Goal: Check status: Check status

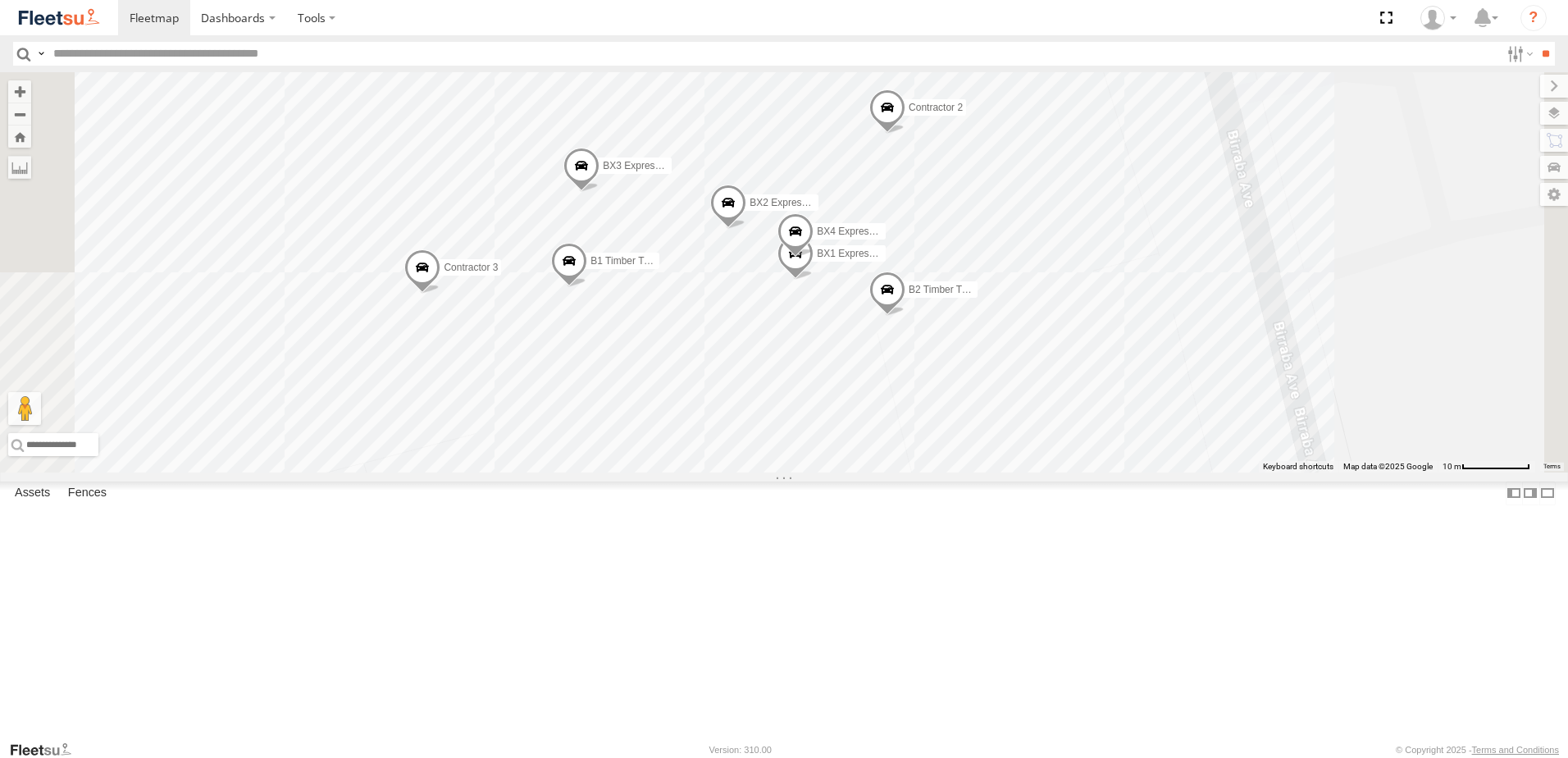
click at [599, 193] on span at bounding box center [582, 170] width 36 height 44
click at [680, 174] on label at bounding box center [664, 168] width 32 height 11
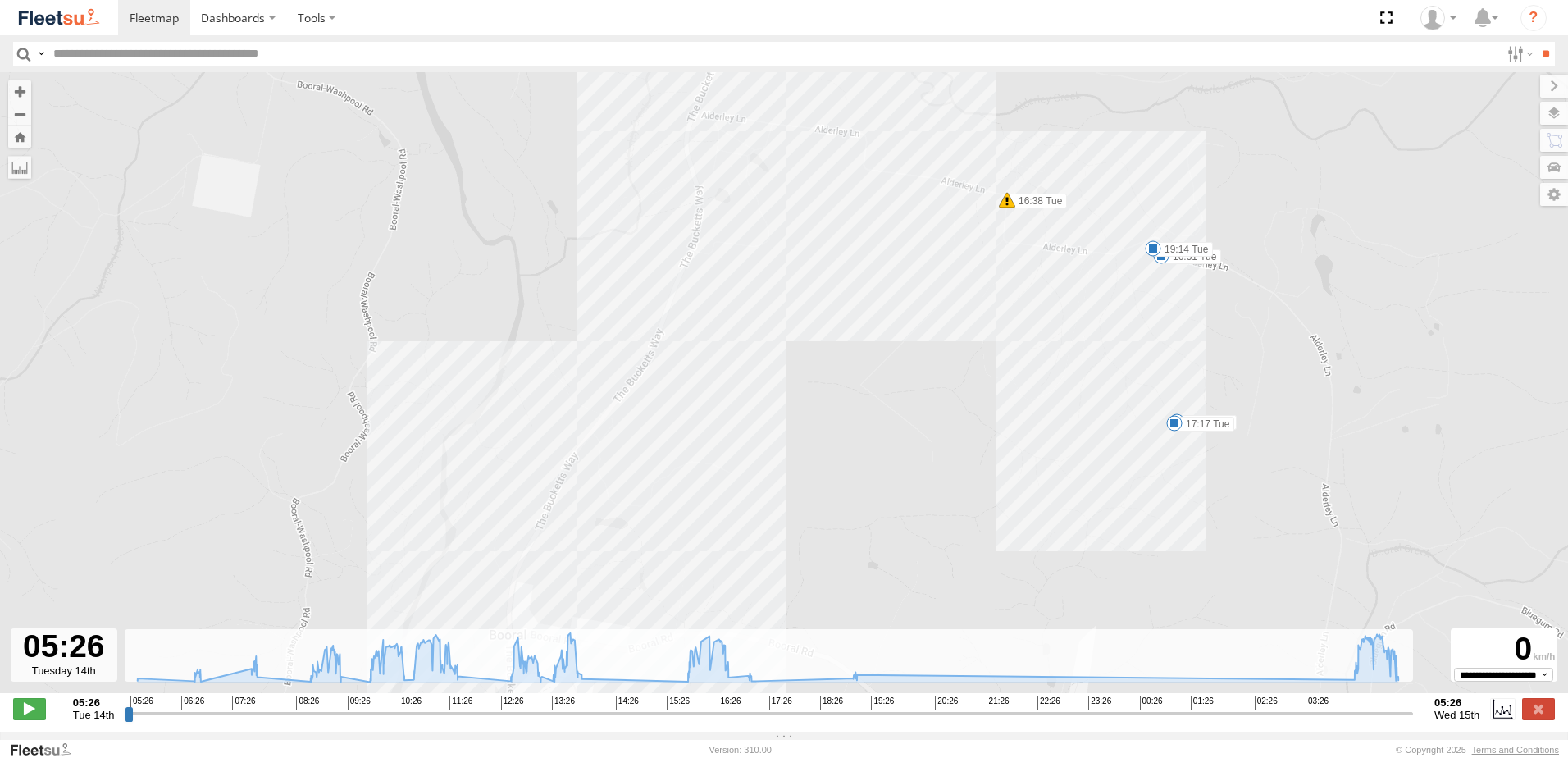
drag, startPoint x: 992, startPoint y: 251, endPoint x: 961, endPoint y: 466, distance: 217.2
click at [962, 460] on div "BX3 Express Ute 09:22 Tue 13:12 Tue 16:38 Tue 10:34 Tue 16:51 Tue 17:11 Tue 17:…" at bounding box center [784, 391] width 1568 height 638
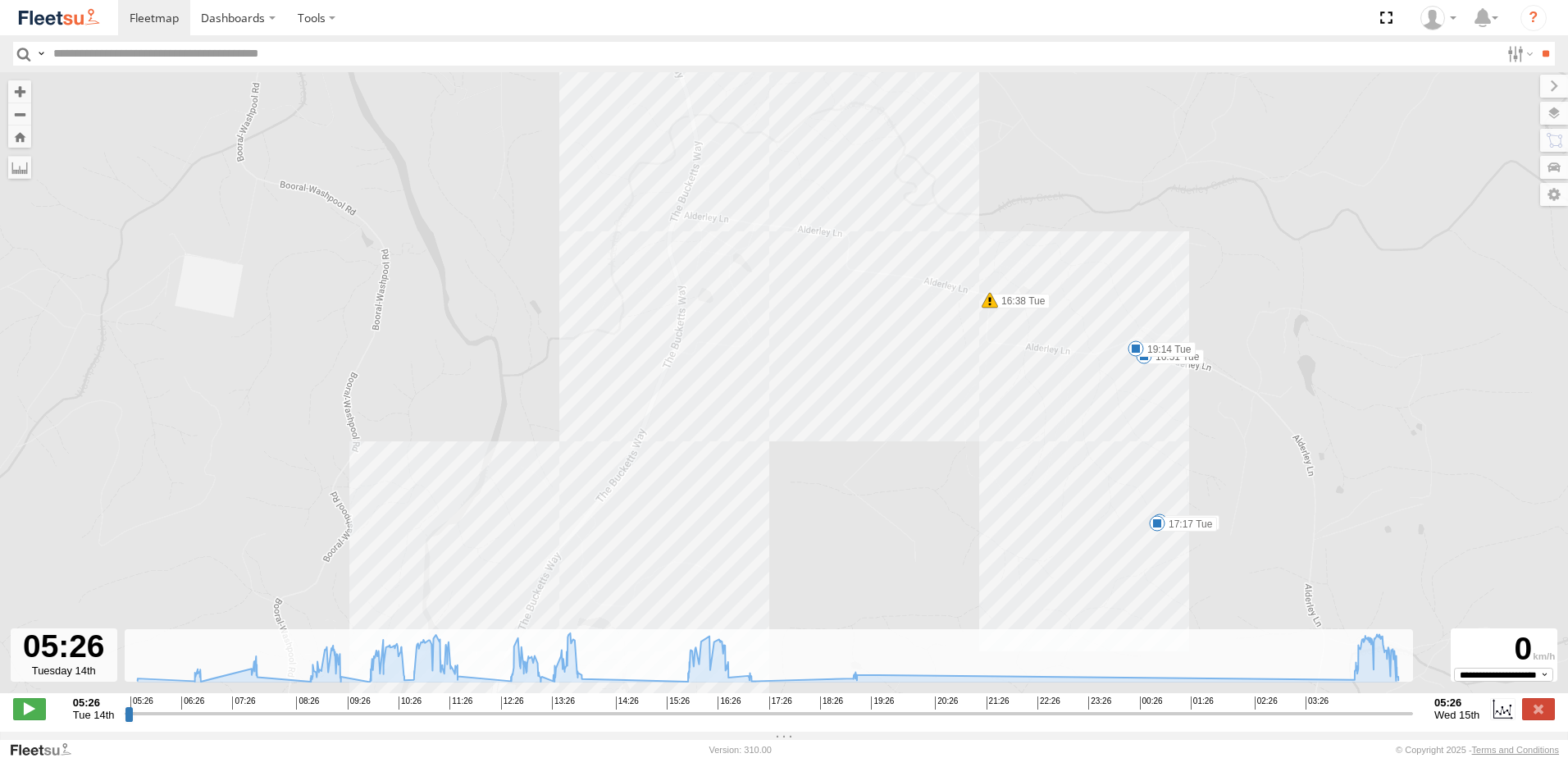
drag, startPoint x: 994, startPoint y: 341, endPoint x: 982, endPoint y: 421, distance: 80.9
click at [982, 421] on div "BX3 Express Ute 09:22 Tue 13:12 Tue 16:38 Tue 10:34 Tue 16:51 Tue 17:11 Tue 17:…" at bounding box center [784, 391] width 1568 height 638
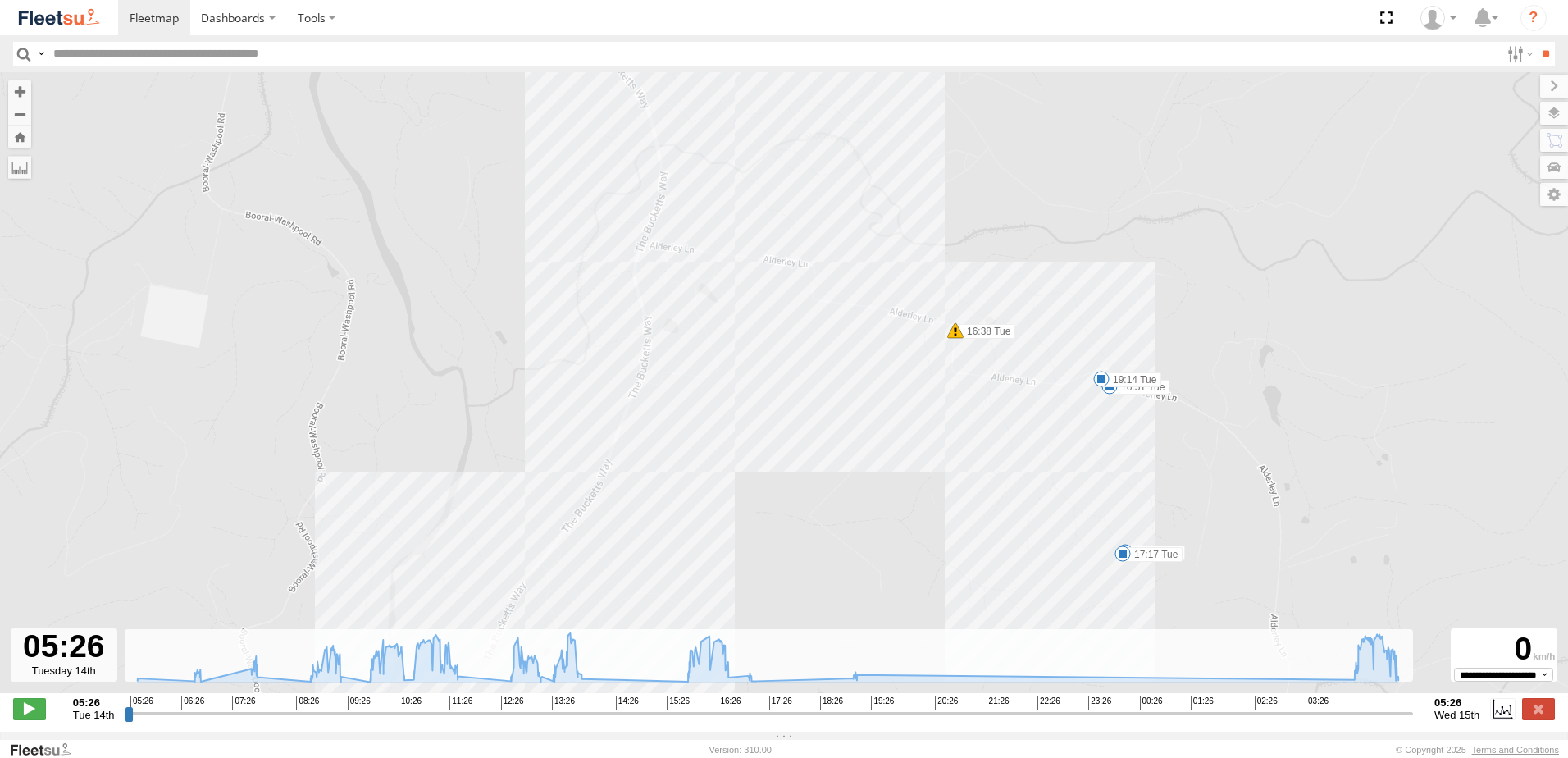
drag, startPoint x: 1042, startPoint y: 423, endPoint x: 1005, endPoint y: 457, distance: 50.2
click at [1005, 457] on div "BX3 Express Ute 09:22 Tue 13:12 Tue 16:38 Tue 10:34 Tue 16:51 Tue 17:11 Tue 17:…" at bounding box center [784, 391] width 1568 height 638
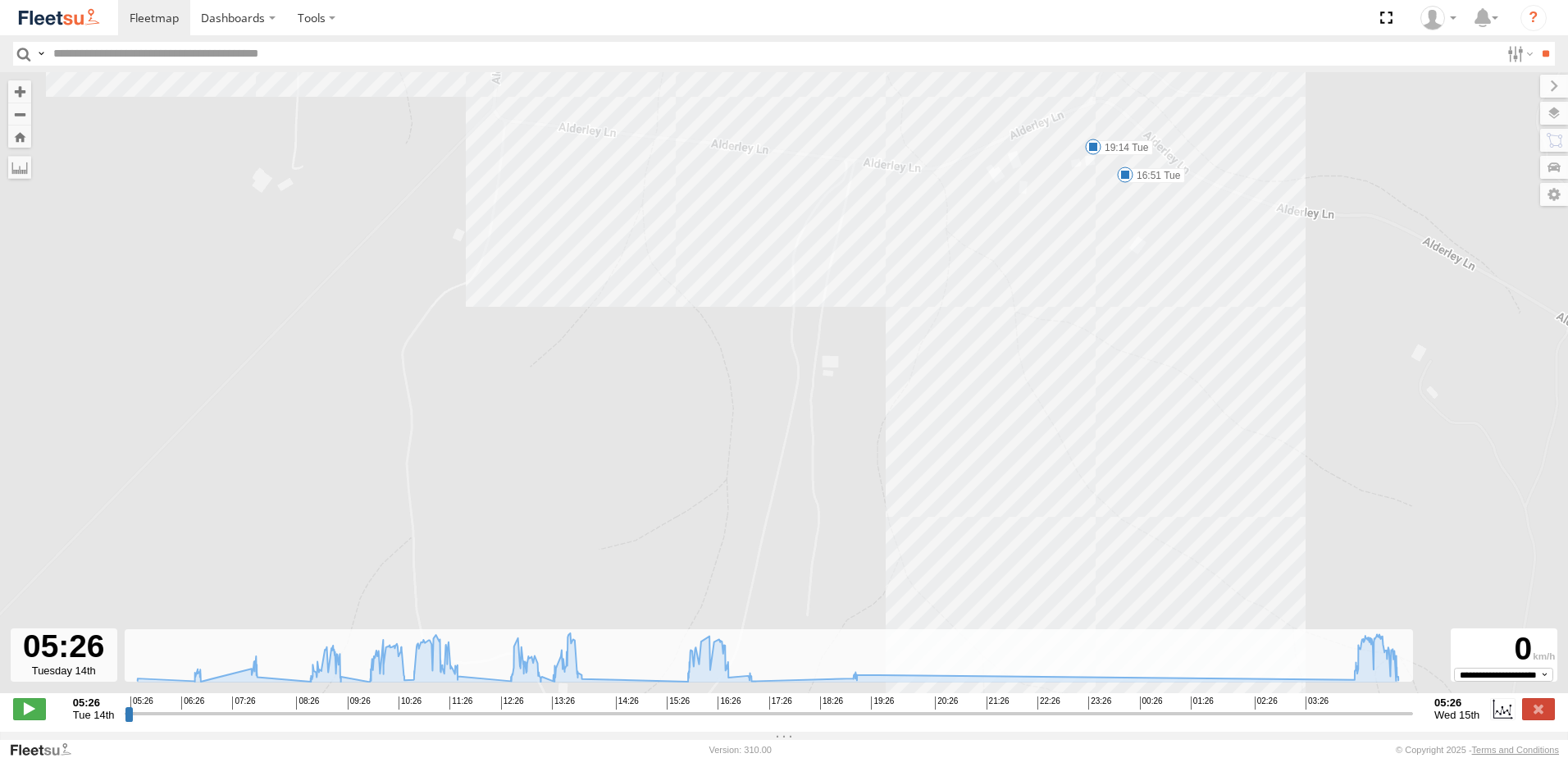
drag, startPoint x: 1132, startPoint y: 408, endPoint x: 1035, endPoint y: 249, distance: 186.3
click at [1035, 249] on div "BX3 Express Ute 09:22 Tue 13:12 Tue 16:38 Tue 10:34 Tue 16:51 Tue 17:11 Tue 17:…" at bounding box center [784, 391] width 1568 height 638
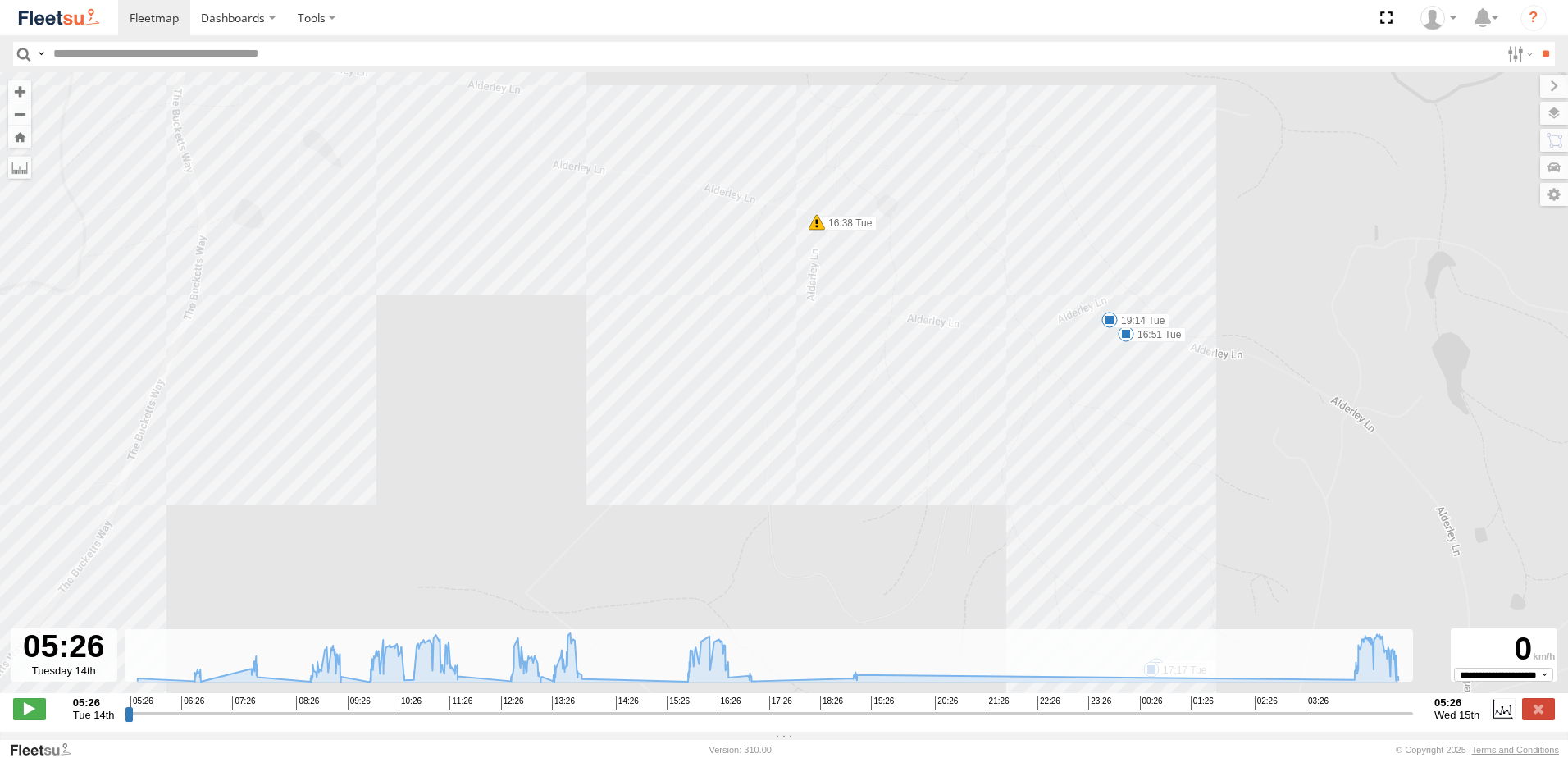
drag, startPoint x: 880, startPoint y: 267, endPoint x: 928, endPoint y: 406, distance: 147.1
click at [928, 406] on div "BX3 Express Ute 09:22 Tue 13:12 Tue 16:38 Tue 10:34 Tue 16:51 Tue 17:11 Tue 17:…" at bounding box center [784, 391] width 1568 height 638
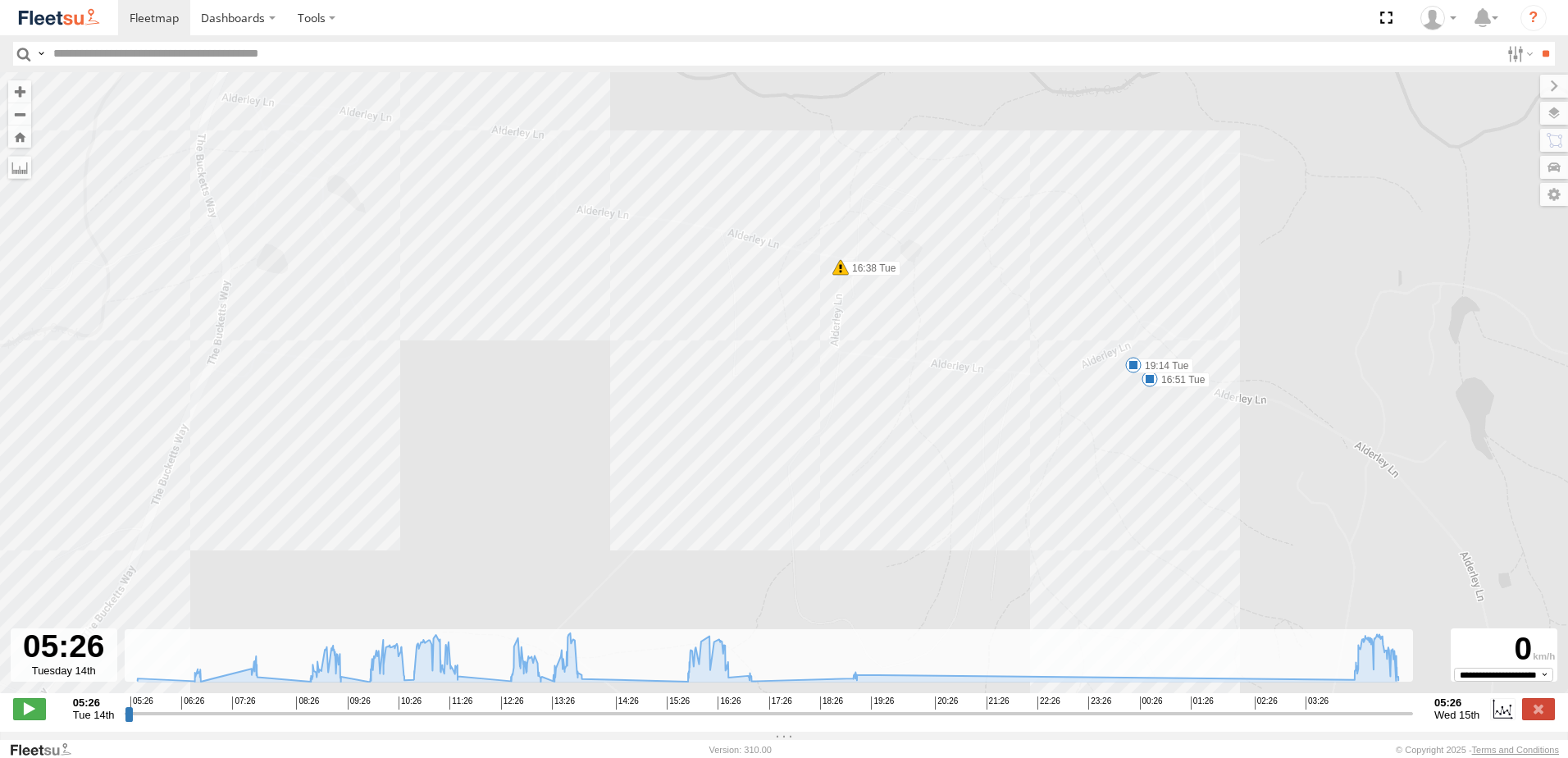
click at [840, 275] on span at bounding box center [840, 267] width 16 height 16
click at [840, 255] on div "Harsh Right Cornering 16:38 [DATE] [STREET_ADDRESS]" at bounding box center [840, 206] width 247 height 98
click at [1050, 289] on div "BX3 Express Ute 09:22 Tue 13:12 Tue 16:38 Tue 10:34 Tue 16:51 Tue 17:11 Tue 17:…" at bounding box center [784, 391] width 1568 height 638
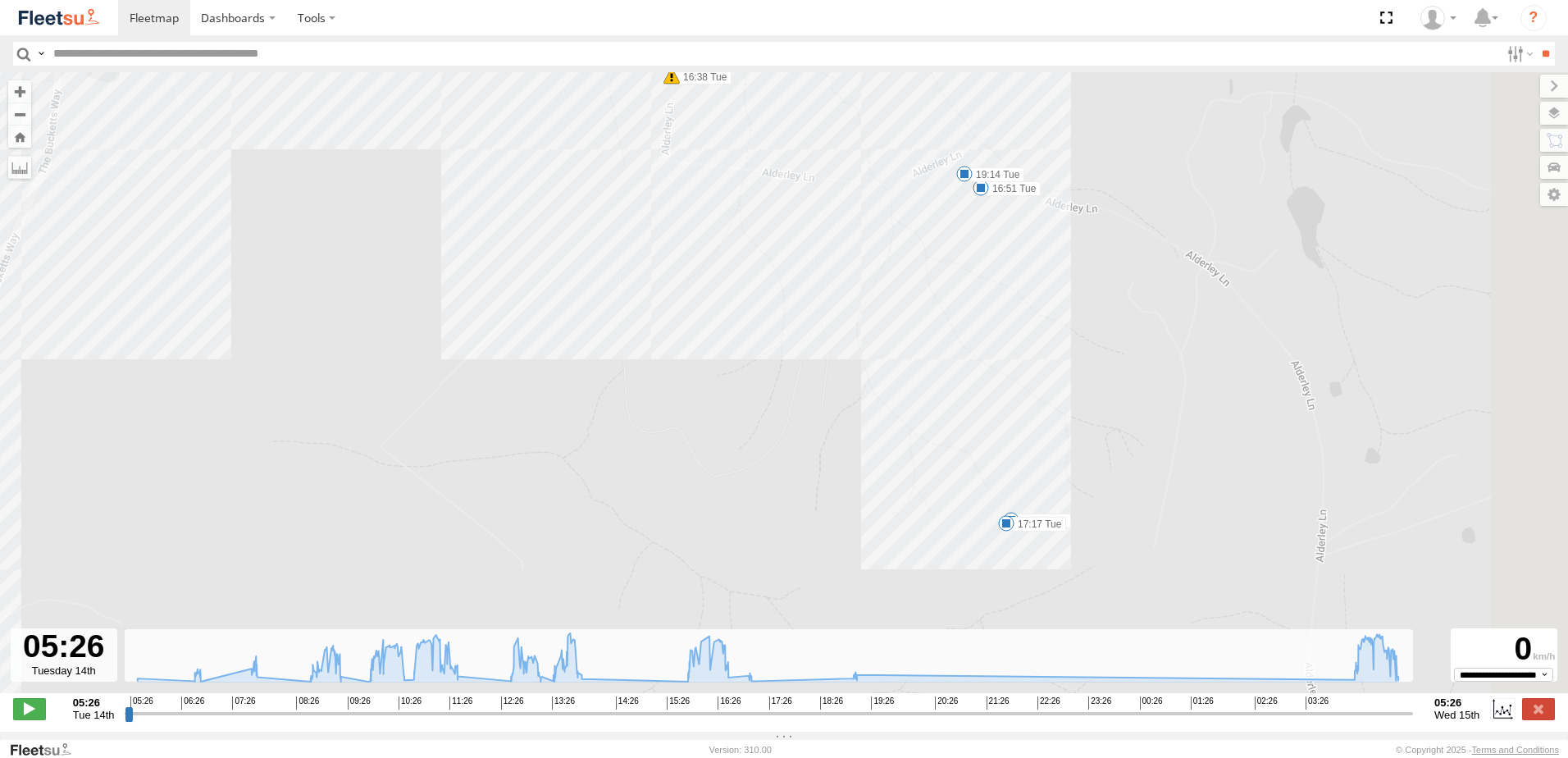
drag, startPoint x: 1042, startPoint y: 325, endPoint x: 856, endPoint y: 107, distance: 286.6
click at [857, 108] on div "BX3 Express Ute 09:22 Tue 13:12 Tue 16:38 Tue 10:34 Tue 16:51 Tue 17:11 Tue 17:…" at bounding box center [784, 391] width 1568 height 638
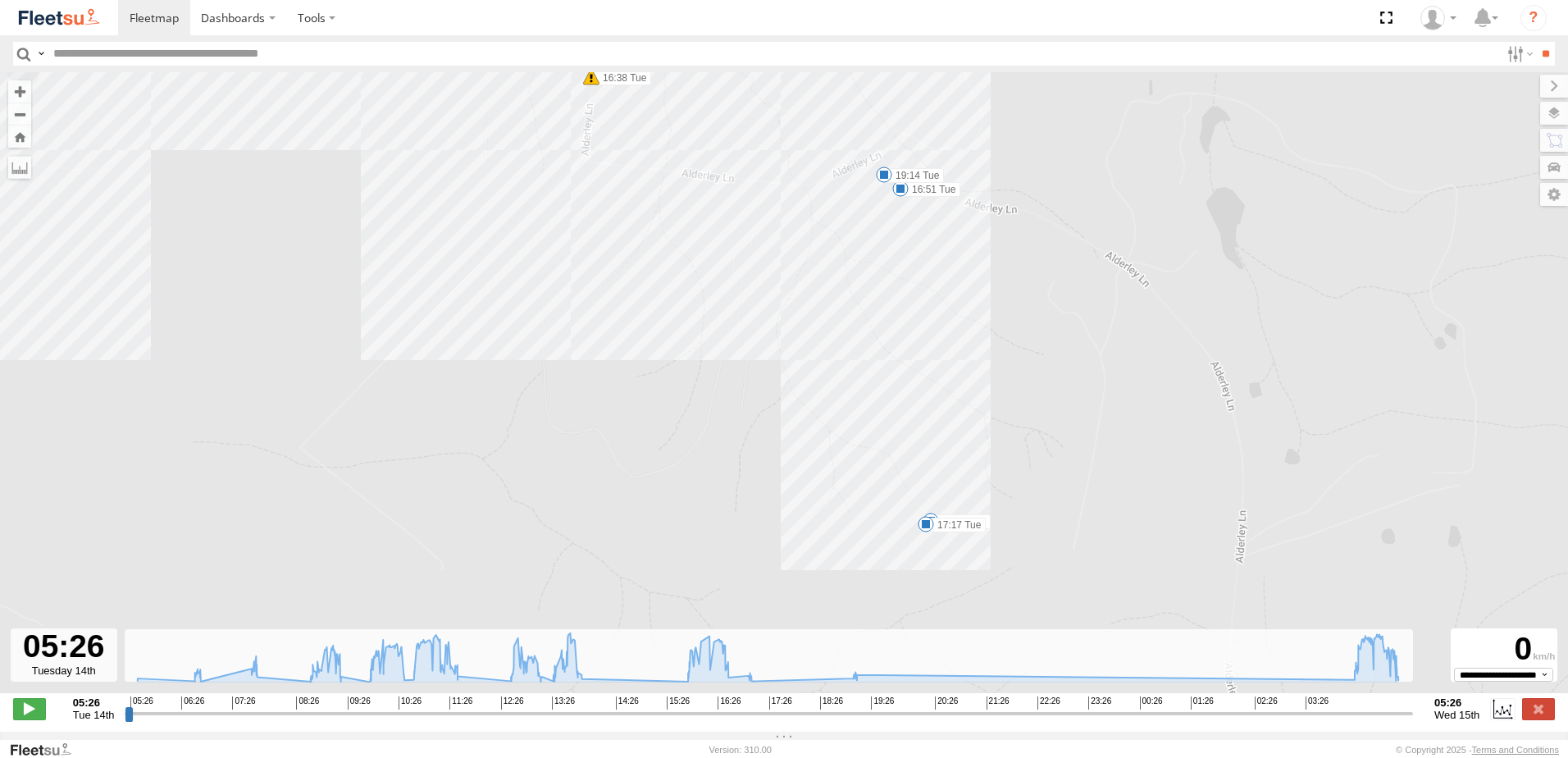
drag, startPoint x: 966, startPoint y: 279, endPoint x: 978, endPoint y: 475, distance: 196.4
click at [978, 475] on div "BX3 Express Ute 09:22 Tue 13:12 Tue 16:38 Tue 10:34 Tue 16:51 Tue 17:11 Tue 17:…" at bounding box center [784, 391] width 1568 height 638
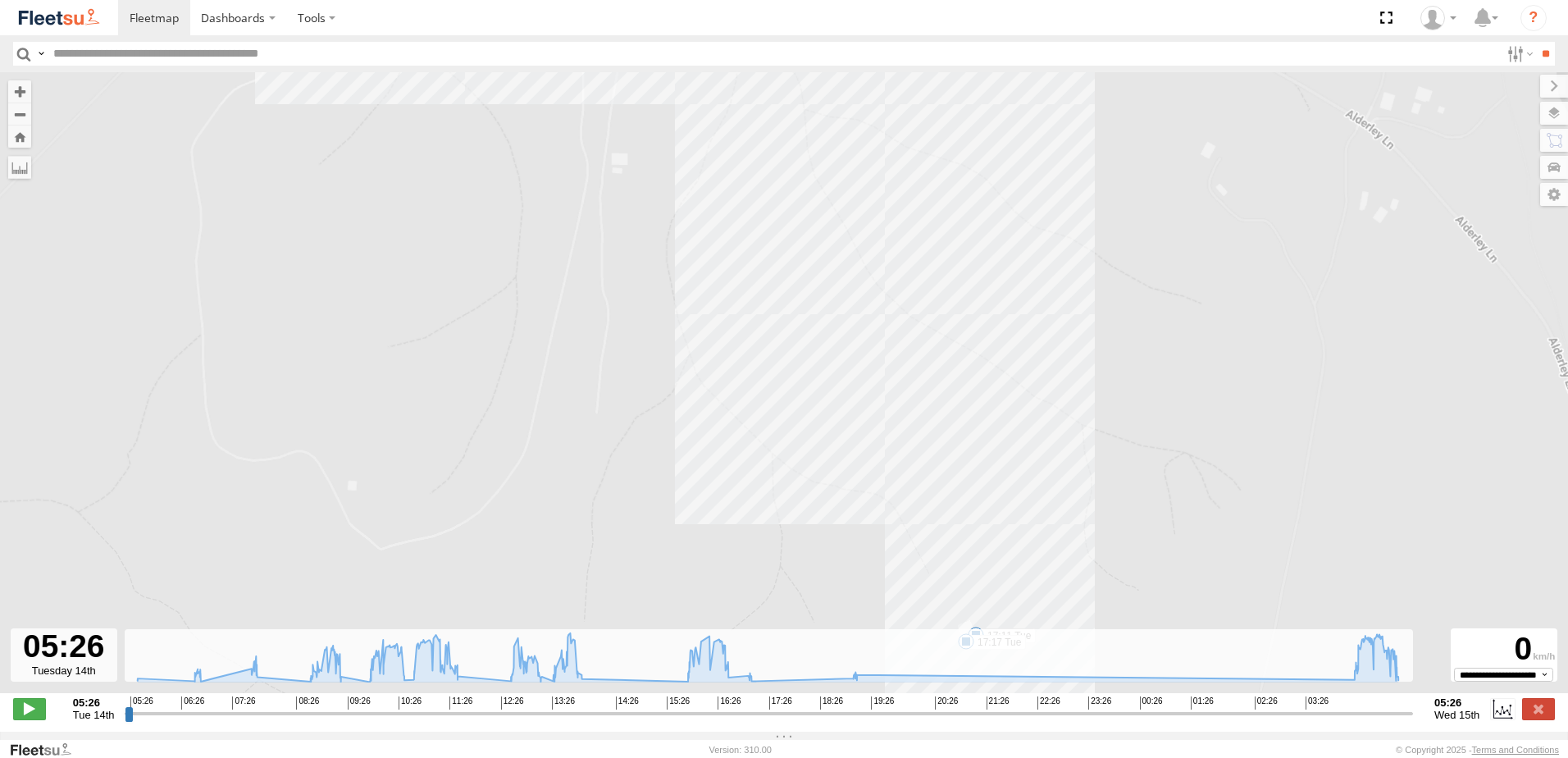
drag, startPoint x: 961, startPoint y: 371, endPoint x: 953, endPoint y: 98, distance: 273.1
click at [953, 98] on div "BX3 Express Ute 09:22 Tue 13:12 Tue 16:38 Tue 10:34 Tue 16:51 Tue 17:11 Tue 17:…" at bounding box center [784, 391] width 1568 height 638
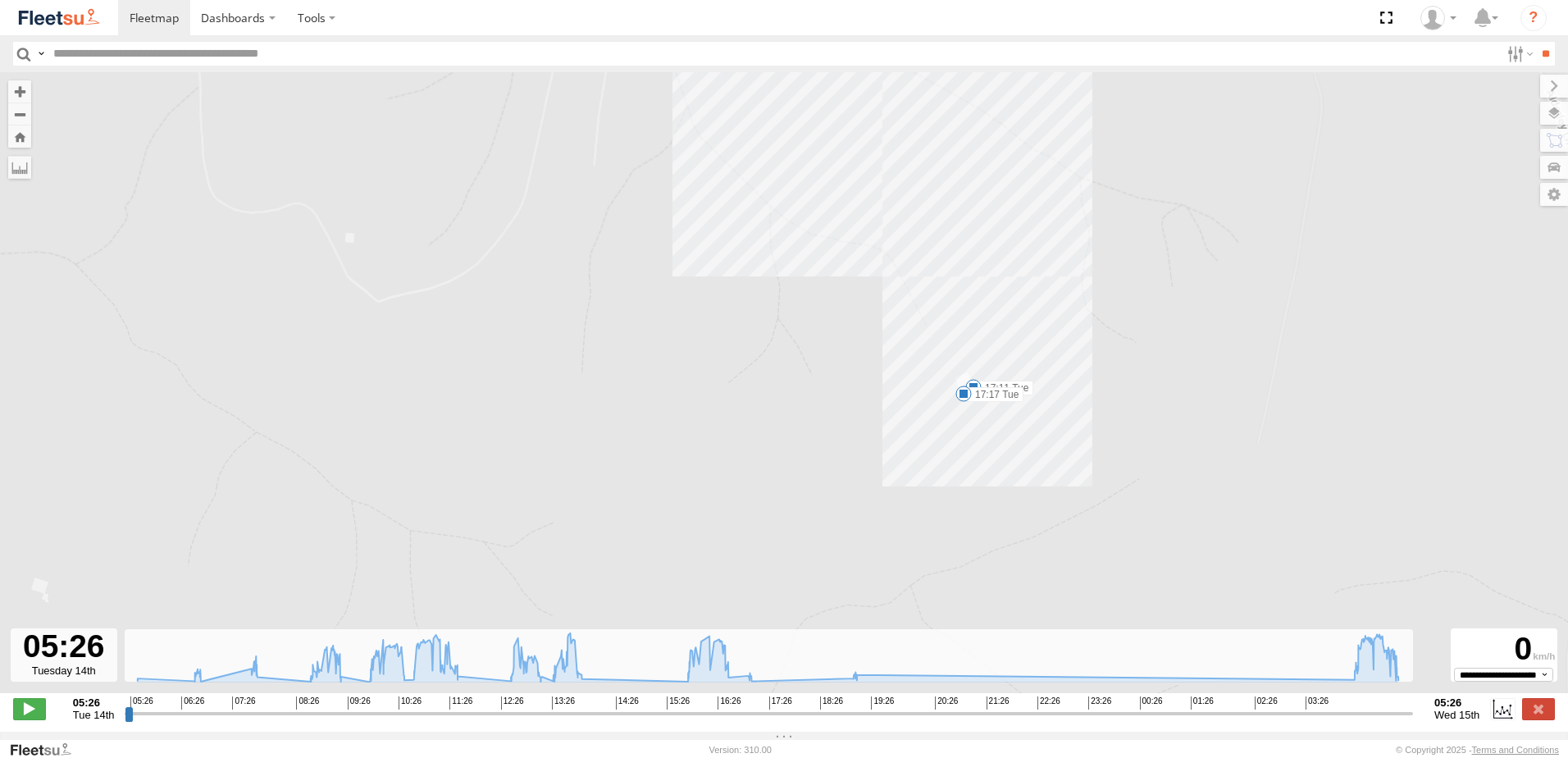
drag, startPoint x: 1016, startPoint y: 474, endPoint x: 1011, endPoint y: 313, distance: 161.1
click at [1011, 313] on div "BX3 Express Ute 09:22 Tue 13:12 Tue 16:38 Tue 10:34 Tue 16:51 Tue 17:11 Tue 17:…" at bounding box center [784, 391] width 1568 height 638
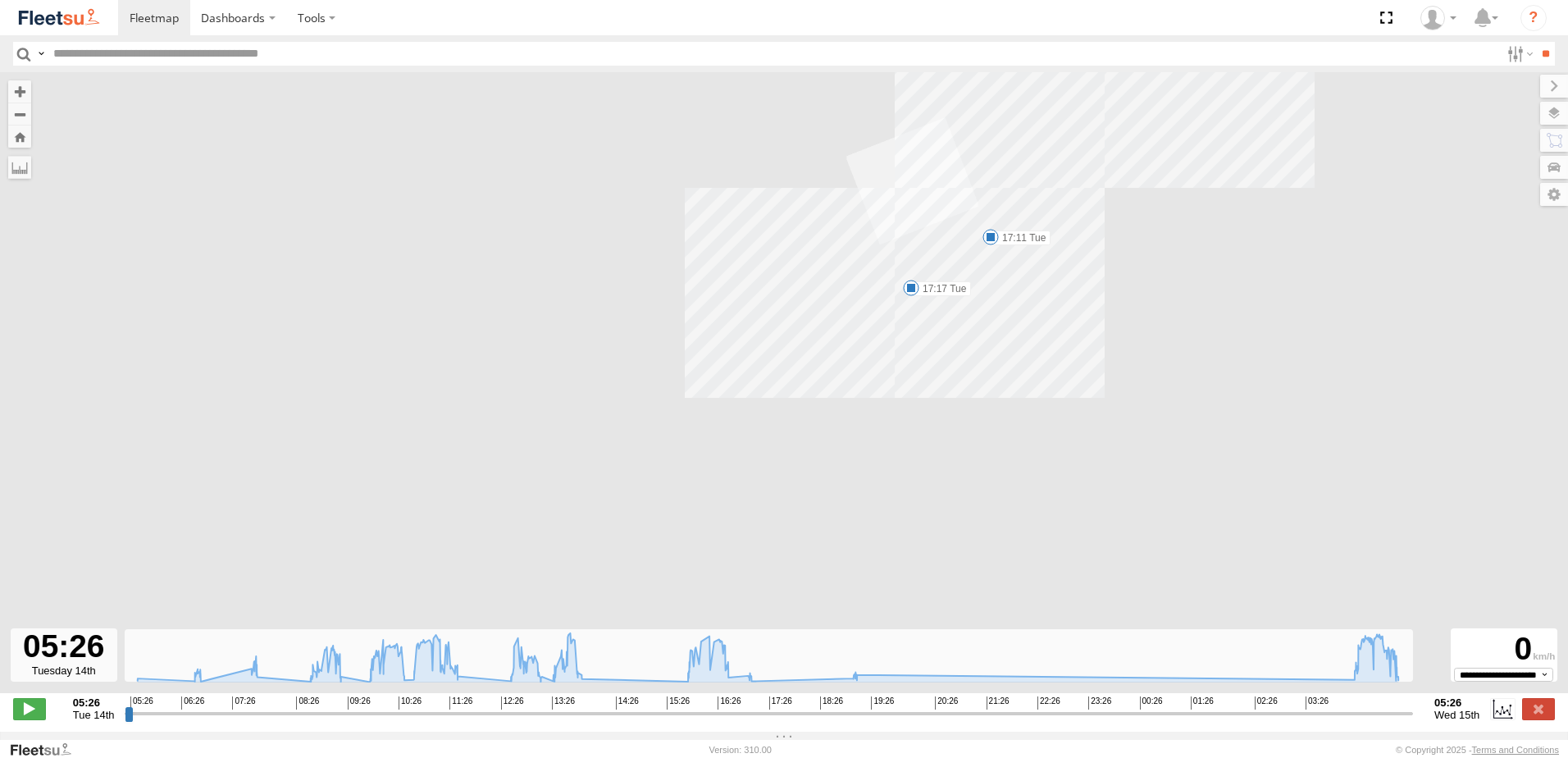
click at [992, 244] on span at bounding box center [990, 236] width 16 height 16
click at [911, 291] on span at bounding box center [911, 287] width 16 height 16
click at [911, 276] on div "17:17 [DATE] 19:02 [DATE] 1 45 Booral Booral" at bounding box center [911, 231] width 180 height 88
click at [1080, 301] on div "BX3 Express Ute 09:22 Tue 13:12 Tue 16:38 Tue 10:34 Tue 16:51 Tue 17:11 Tue 17:…" at bounding box center [784, 391] width 1568 height 638
click at [992, 245] on span at bounding box center [990, 236] width 16 height 16
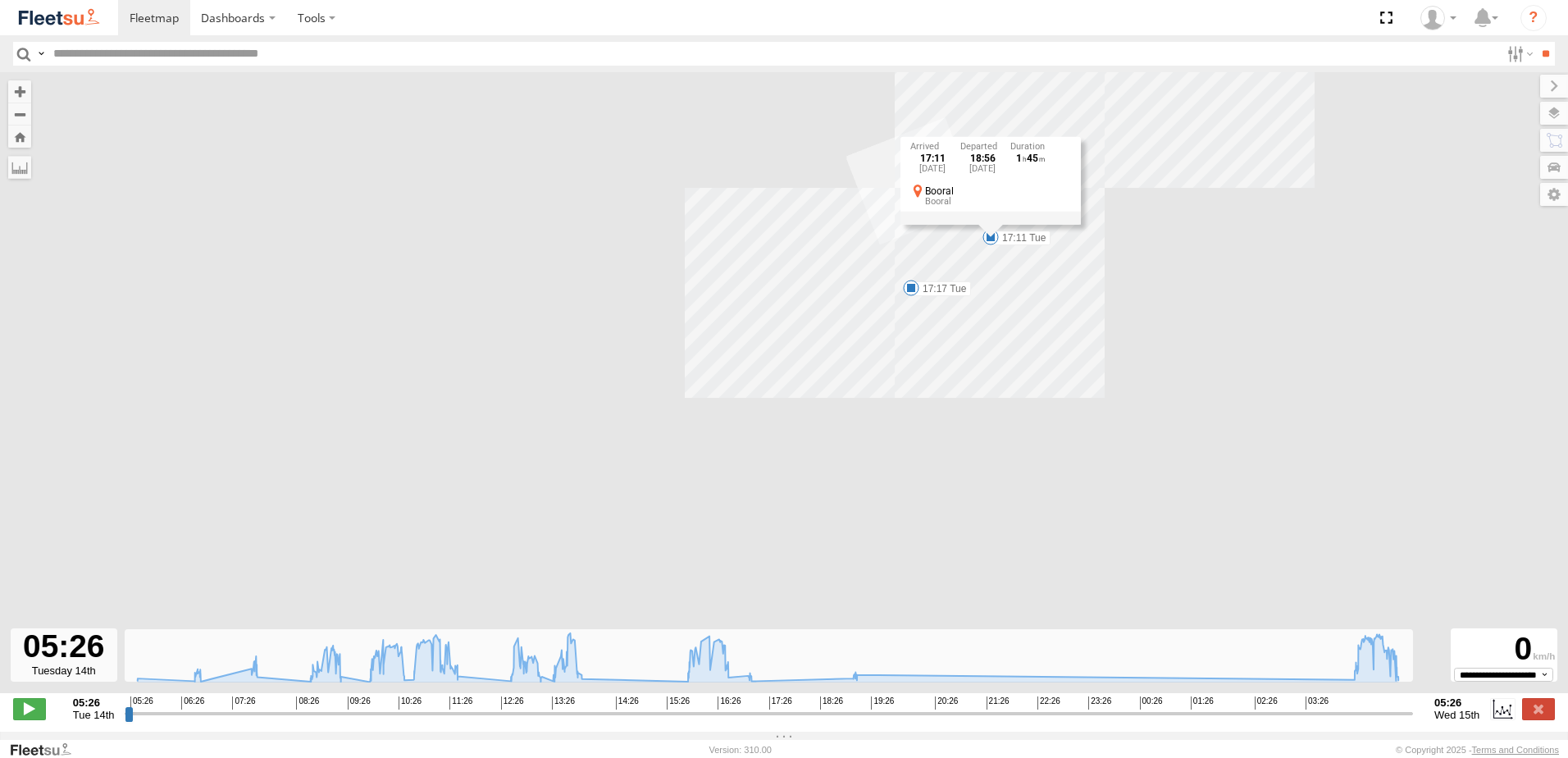
click at [1034, 310] on div "BX3 Express Ute 09:22 Tue 13:12 Tue 16:38 Tue 10:34 Tue 16:51 Tue 17:11 Tue 17:…" at bounding box center [784, 391] width 1568 height 638
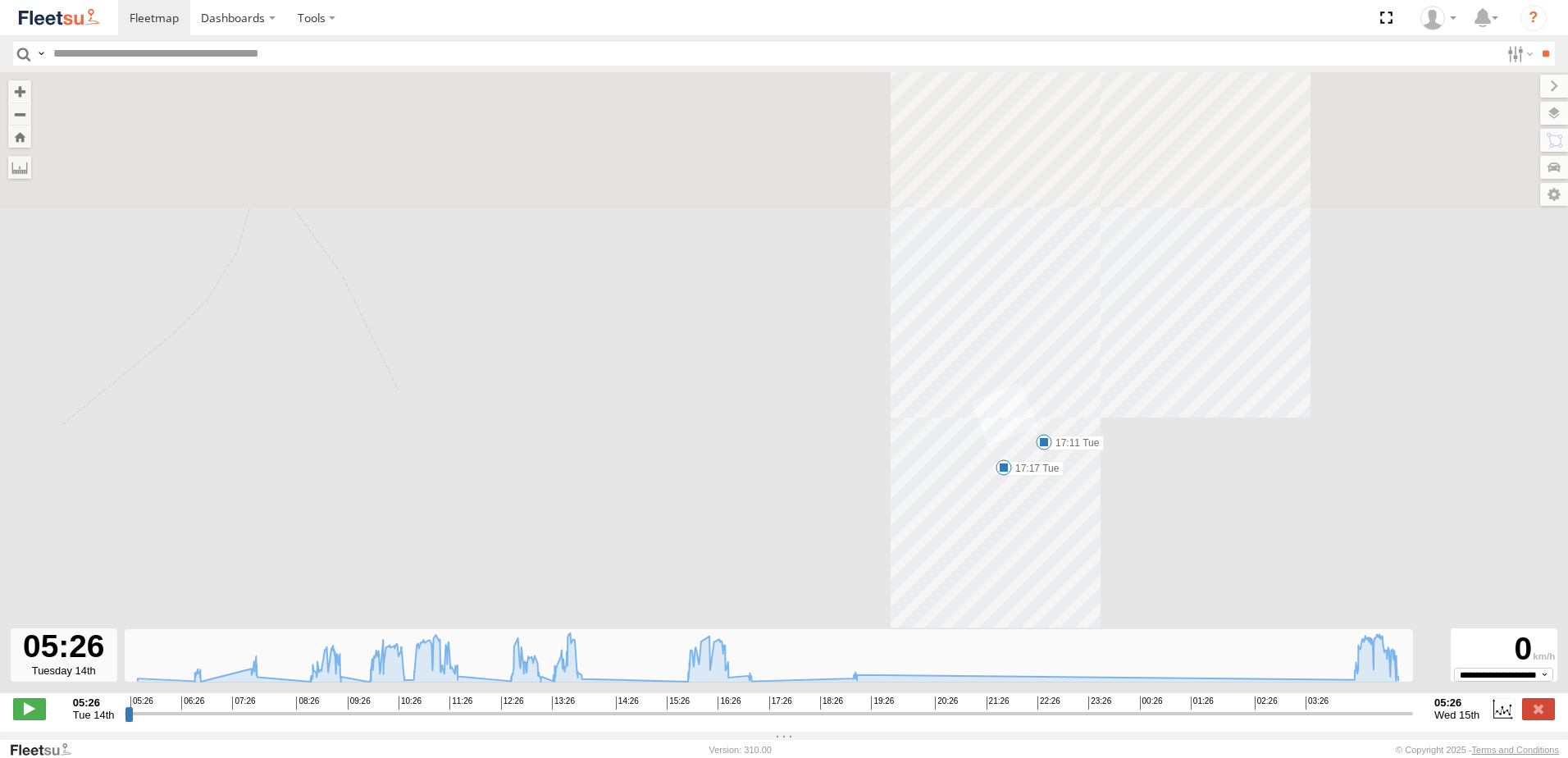
drag, startPoint x: 923, startPoint y: 222, endPoint x: 970, endPoint y: 412, distance: 195.7
click at [969, 410] on div "BX3 Express Ute 09:22 Tue 13:12 Tue 16:38 Tue 10:34 Tue 16:51 Tue 17:11 Tue 17:…" at bounding box center [784, 391] width 1568 height 638
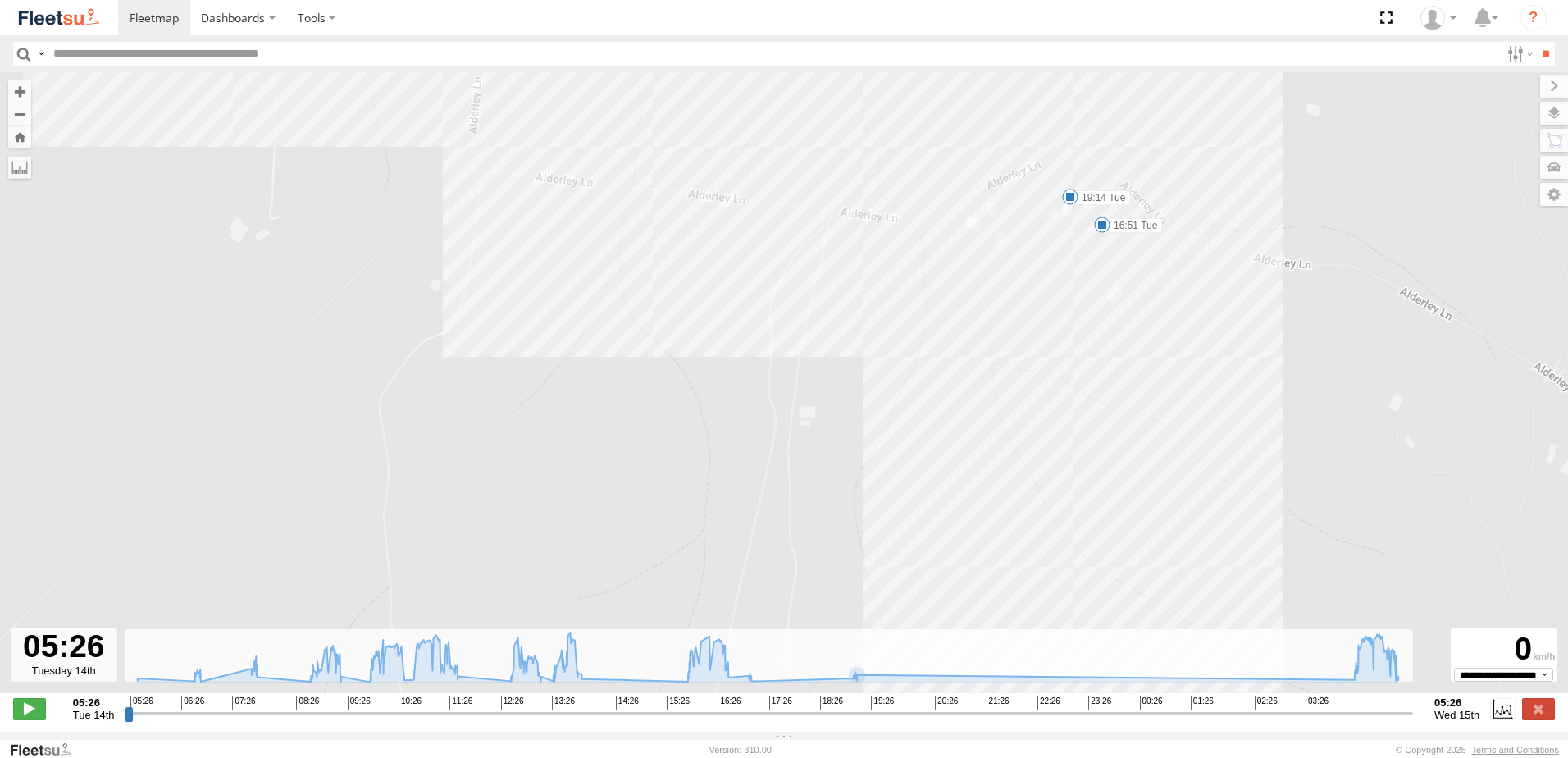
drag, startPoint x: 949, startPoint y: 374, endPoint x: 1092, endPoint y: 769, distance: 420.1
click at [1092, 757] on html "Dashboards" at bounding box center [784, 379] width 1568 height 758
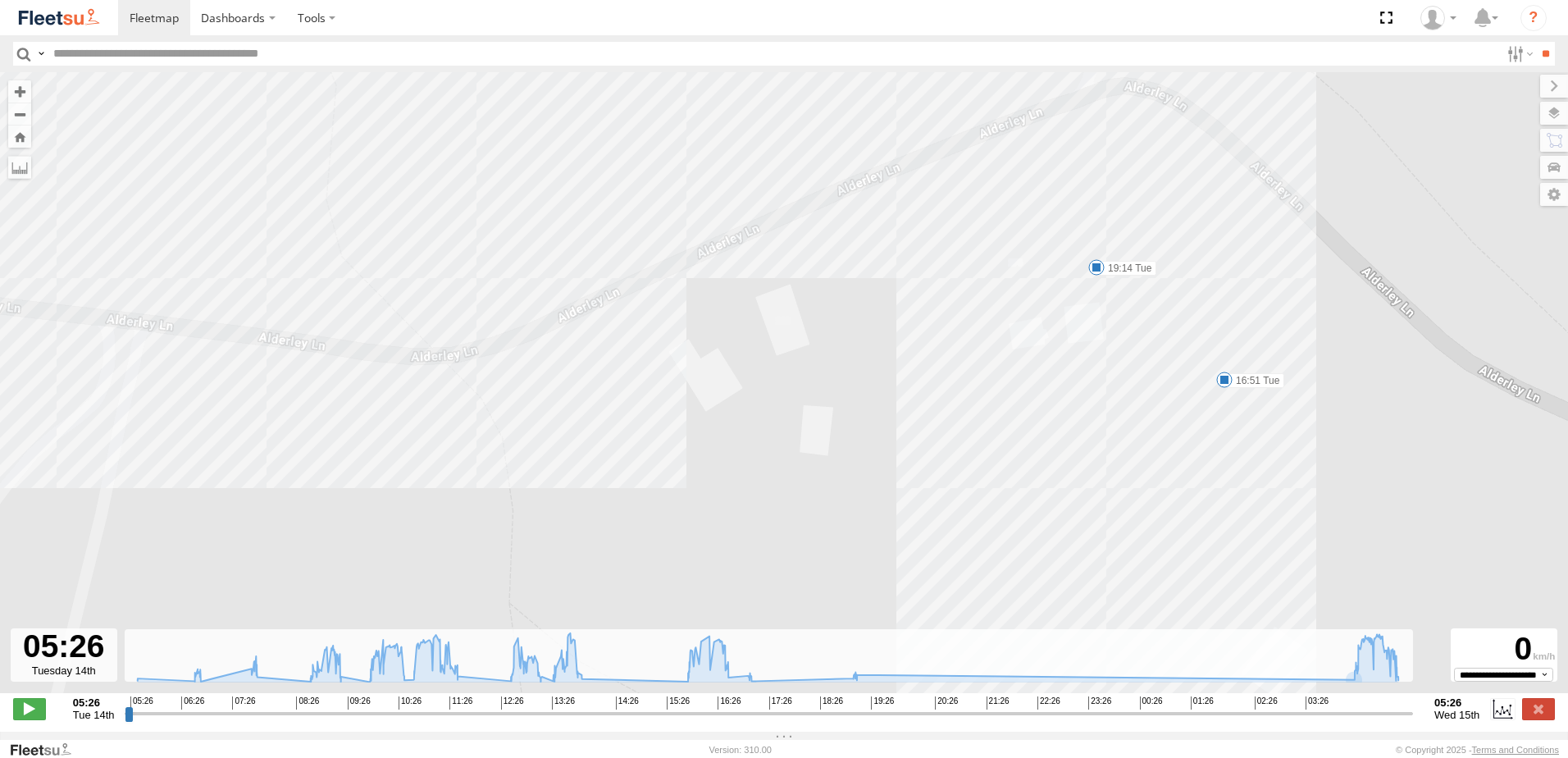
drag, startPoint x: 855, startPoint y: 389, endPoint x: 1080, endPoint y: 305, distance: 240.2
click at [1080, 305] on div "BX3 Express Ute 09:22 Tue 13:12 Tue 16:38 Tue 10:34 Tue 16:51 Tue 17:11 Tue 17:…" at bounding box center [784, 391] width 1568 height 638
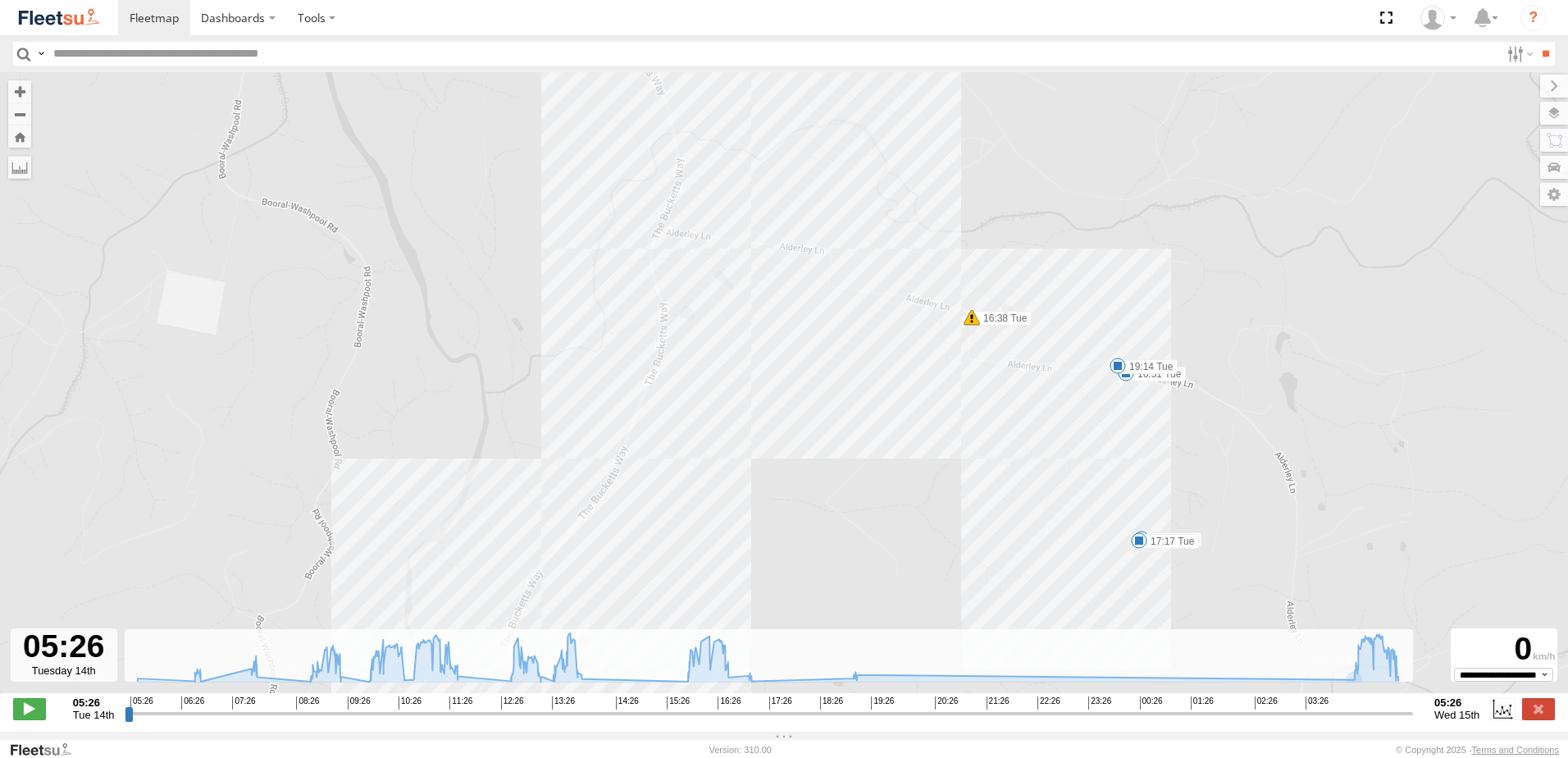
drag, startPoint x: 708, startPoint y: 449, endPoint x: 777, endPoint y: 360, distance: 112.6
click at [776, 360] on div "BX3 Express Ute 09:22 Tue 13:12 Tue 16:38 Tue 10:34 Tue 16:51 Tue 17:11 Tue 17:…" at bounding box center [784, 391] width 1568 height 638
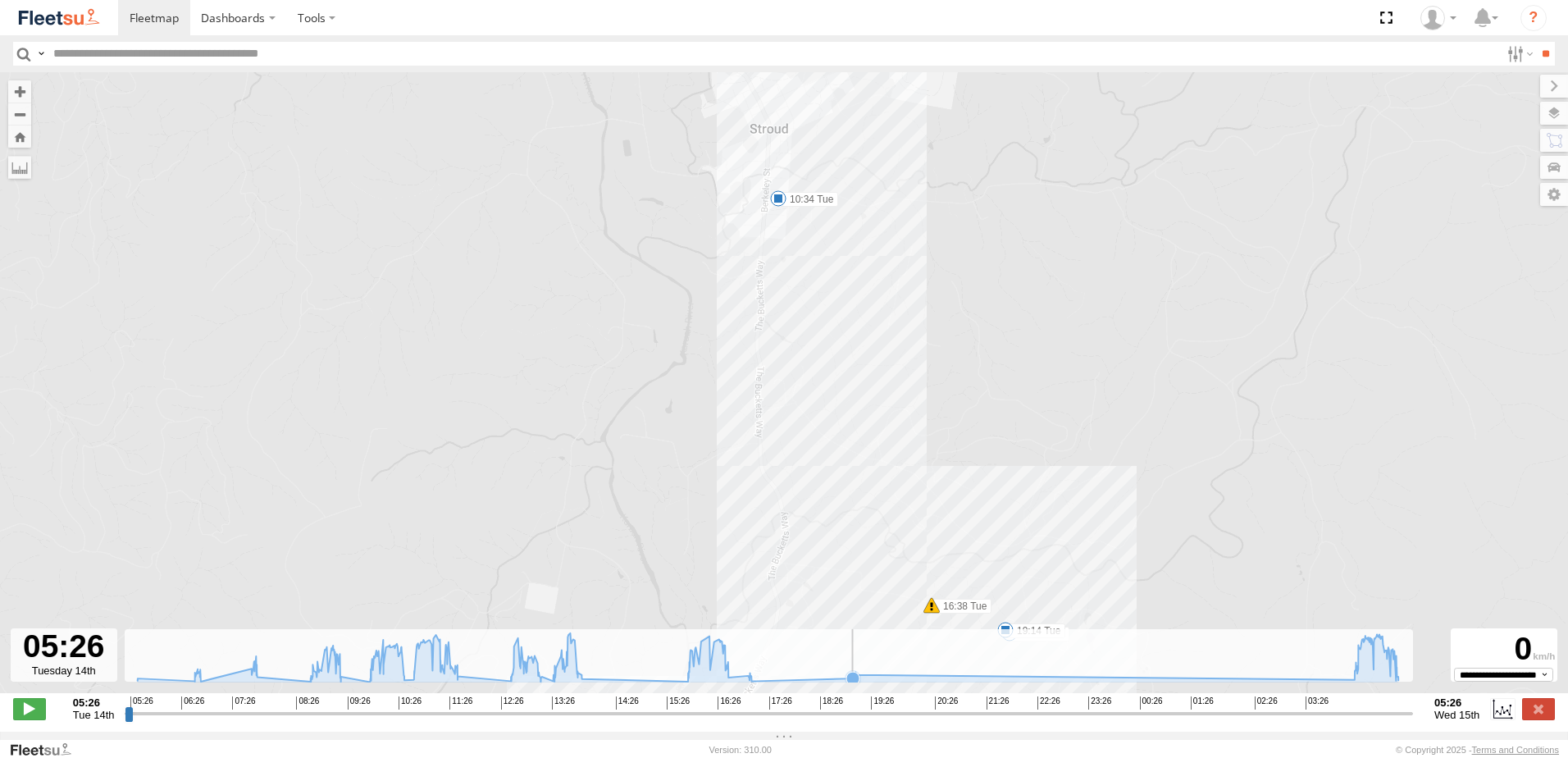
drag, startPoint x: 788, startPoint y: 343, endPoint x: 807, endPoint y: 657, distance: 314.6
click at [807, 660] on div "← Move left → Move right ↑ Move up ↓ Move down + Zoom in - Zoom out Home Jump l…" at bounding box center [784, 401] width 1568 height 660
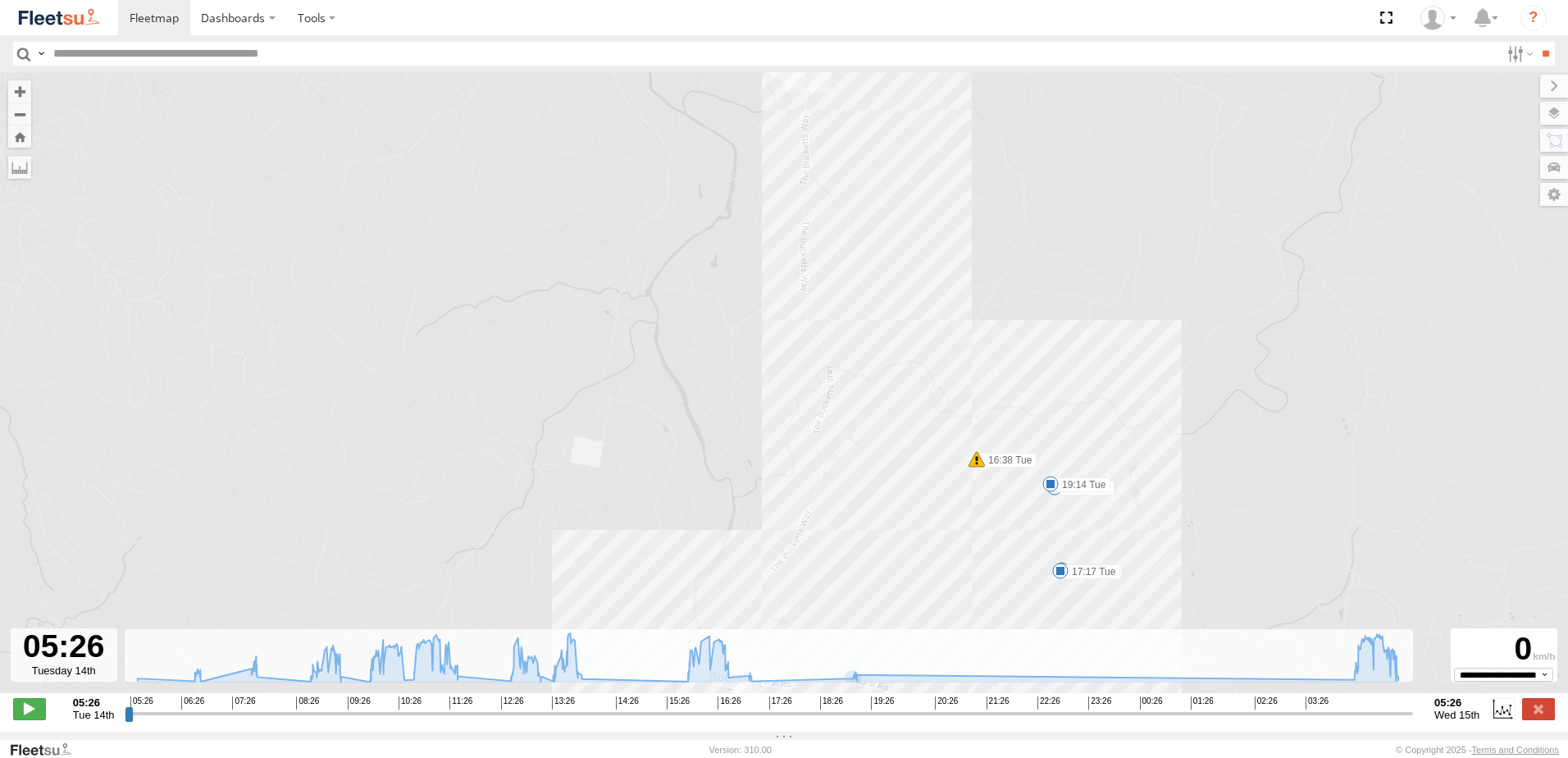
drag, startPoint x: 772, startPoint y: 490, endPoint x: 811, endPoint y: 261, distance: 232.3
click at [811, 261] on div "BX3 Express Ute 09:22 Tue 13:12 Tue 16:38 Tue 10:34 Tue 16:51 Tue 17:11 Tue 17:…" at bounding box center [784, 391] width 1568 height 638
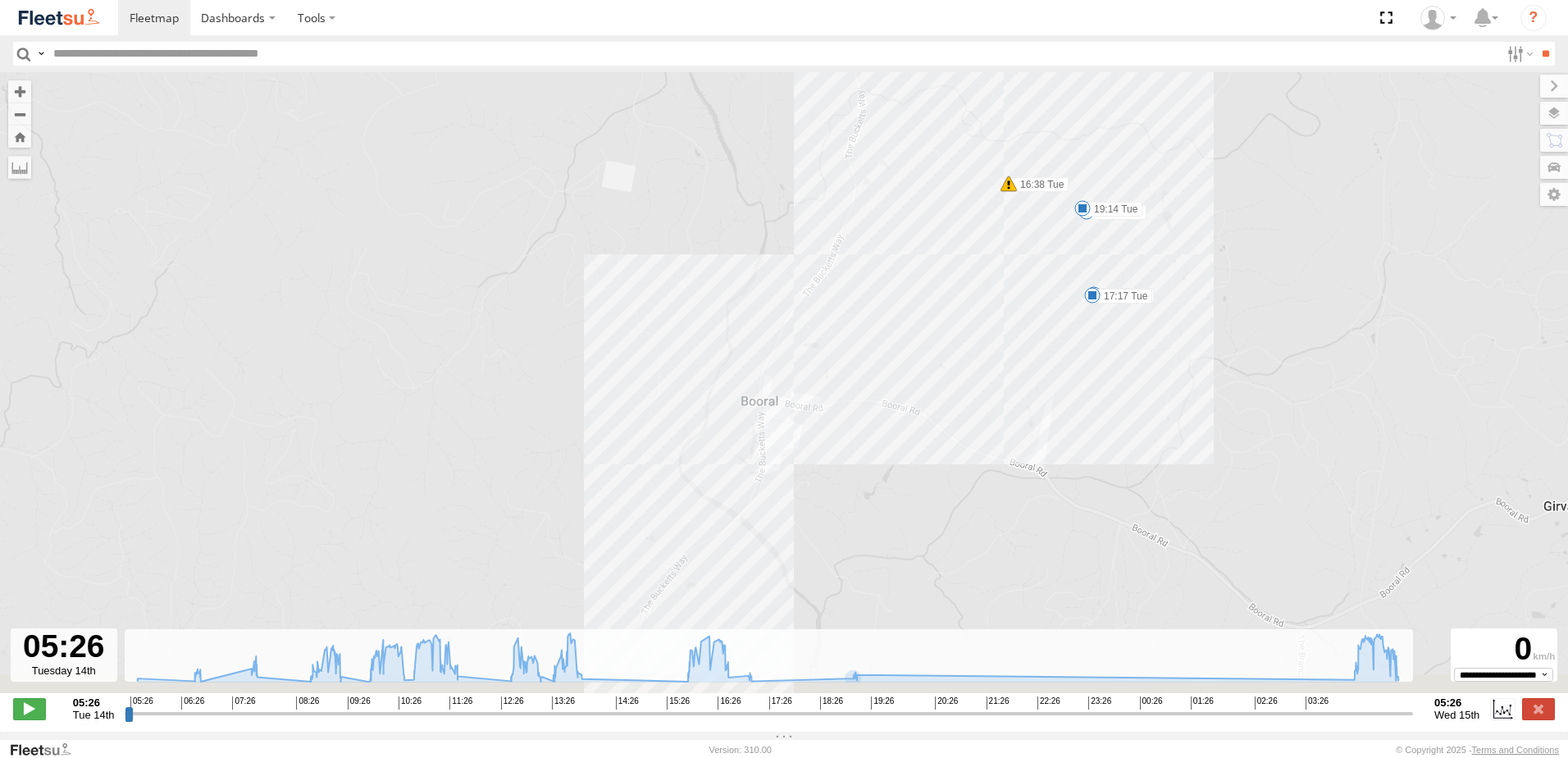
drag, startPoint x: 850, startPoint y: 449, endPoint x: 889, endPoint y: 166, distance: 285.7
click at [894, 175] on div "BX3 Express Ute 09:22 Tue 13:12 Tue 16:38 Tue 10:34 Tue 16:51 Tue 17:11 Tue 17:…" at bounding box center [784, 391] width 1568 height 638
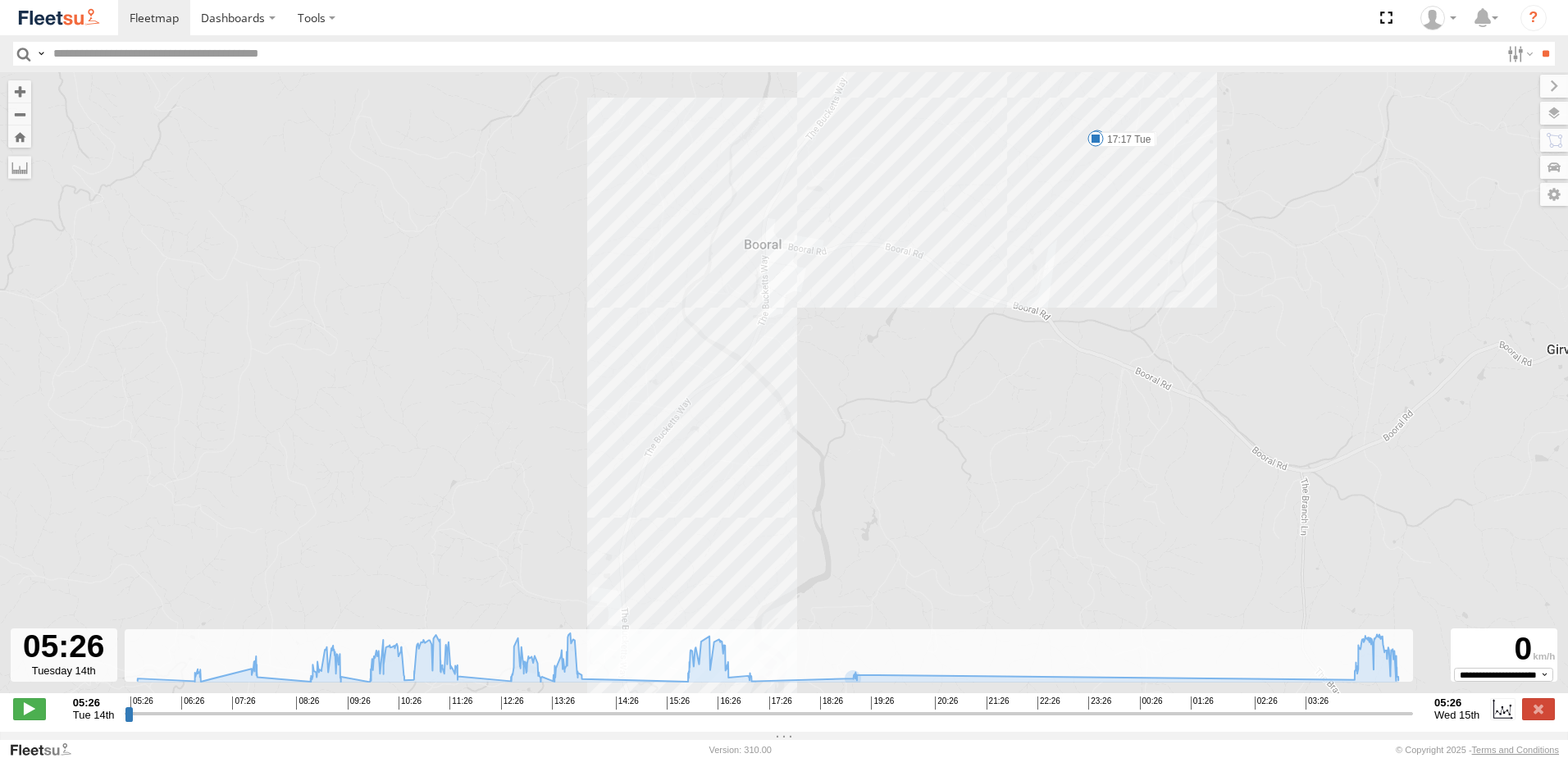
drag, startPoint x: 839, startPoint y: 406, endPoint x: 894, endPoint y: 156, distance: 256.0
click at [895, 173] on div "BX3 Express Ute 09:22 Tue 13:12 Tue 16:38 Tue 10:34 Tue 16:51 Tue 17:11 Tue 17:…" at bounding box center [784, 391] width 1568 height 638
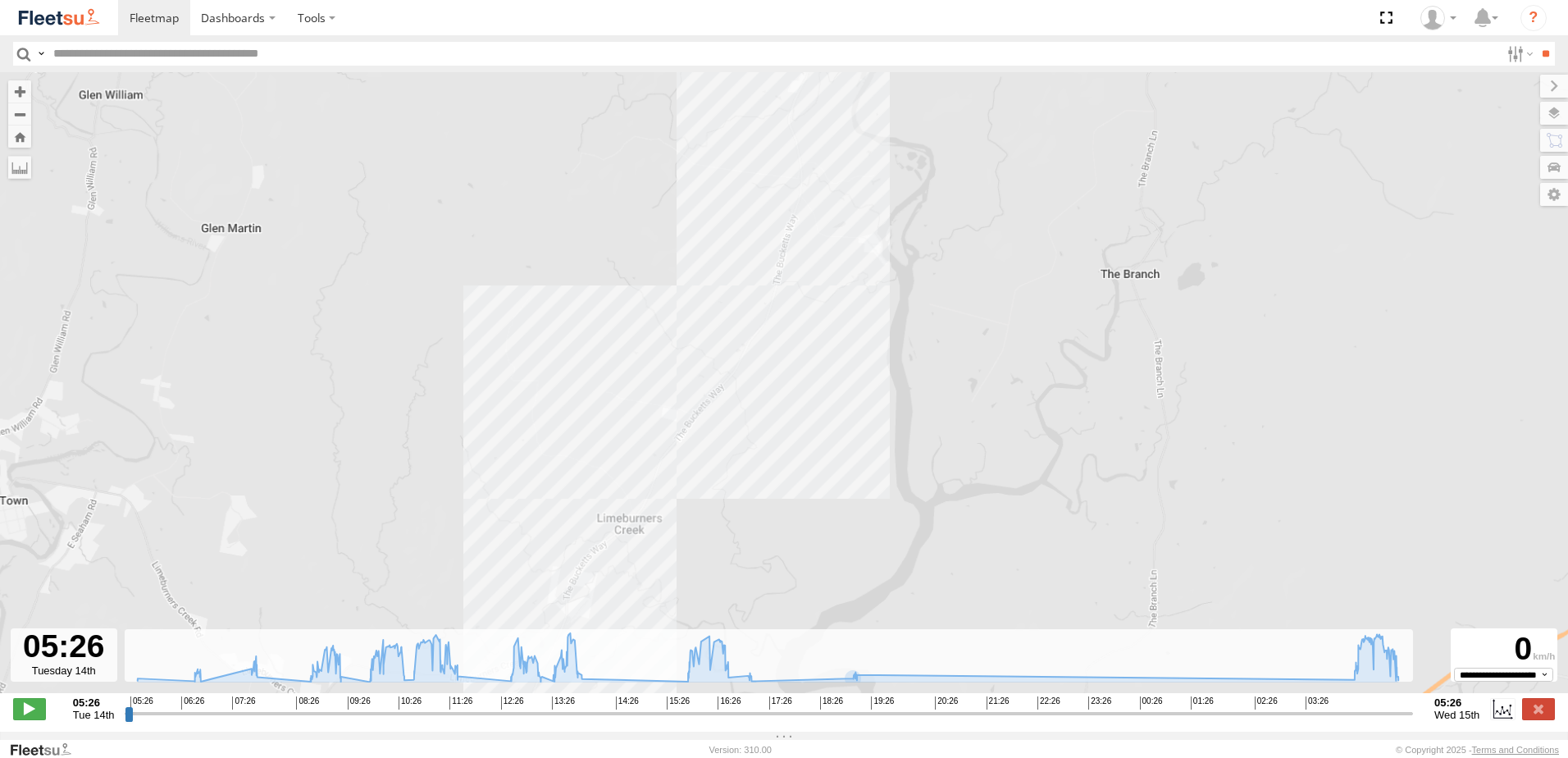
drag, startPoint x: 827, startPoint y: 523, endPoint x: 861, endPoint y: 179, distance: 345.7
click at [861, 181] on div "BX3 Express Ute 09:22 Tue 13:12 Tue 16:38 Tue 10:34 Tue 16:51 Tue 17:11 Tue 17:…" at bounding box center [784, 391] width 1568 height 638
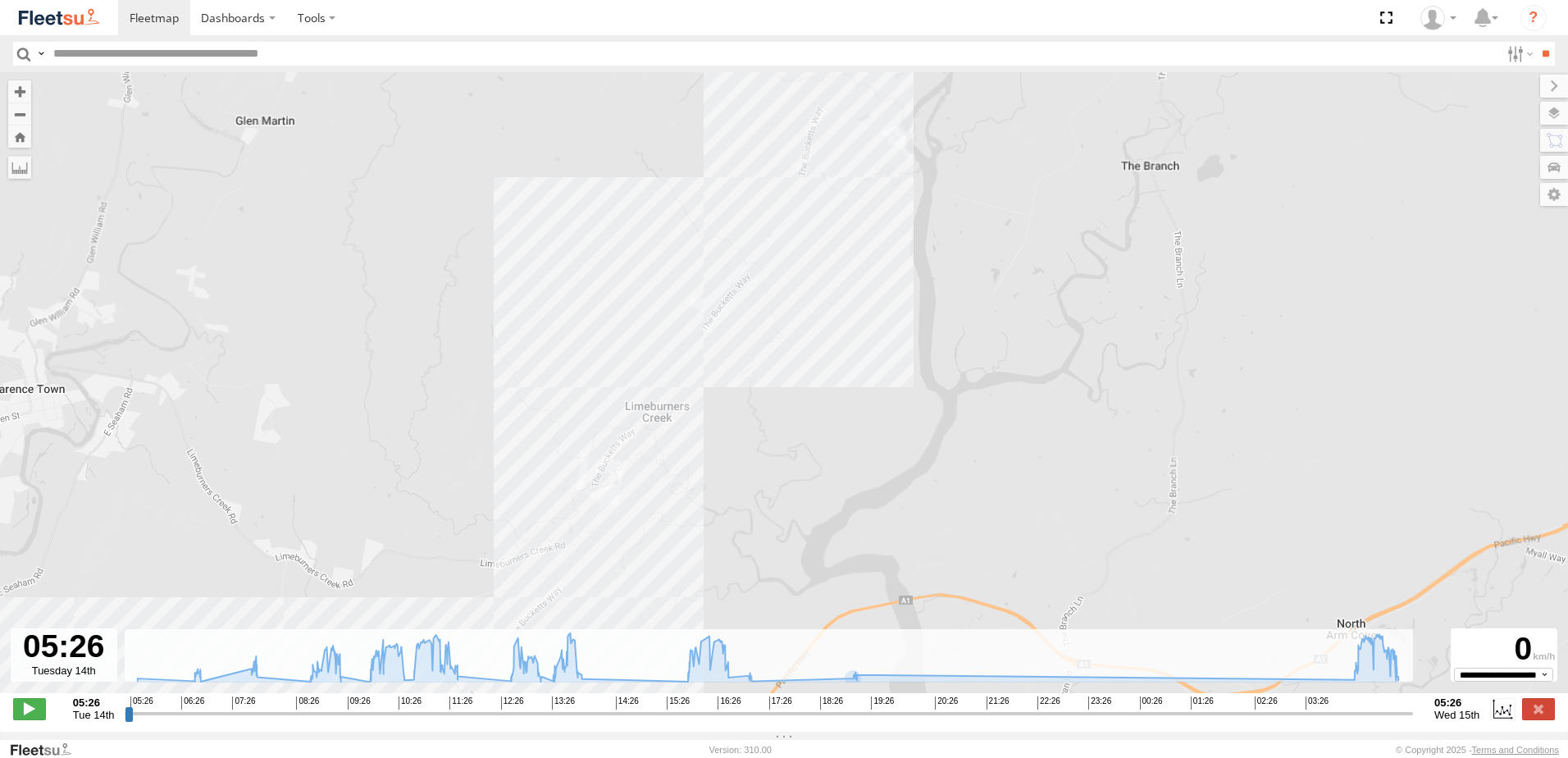
drag, startPoint x: 711, startPoint y: 429, endPoint x: 838, endPoint y: 237, distance: 230.2
click at [835, 241] on div "BX3 Express Ute 09:22 Tue 13:12 Tue 16:38 Tue 10:34 Tue 16:51 Tue 17:11 Tue 17:…" at bounding box center [784, 391] width 1568 height 638
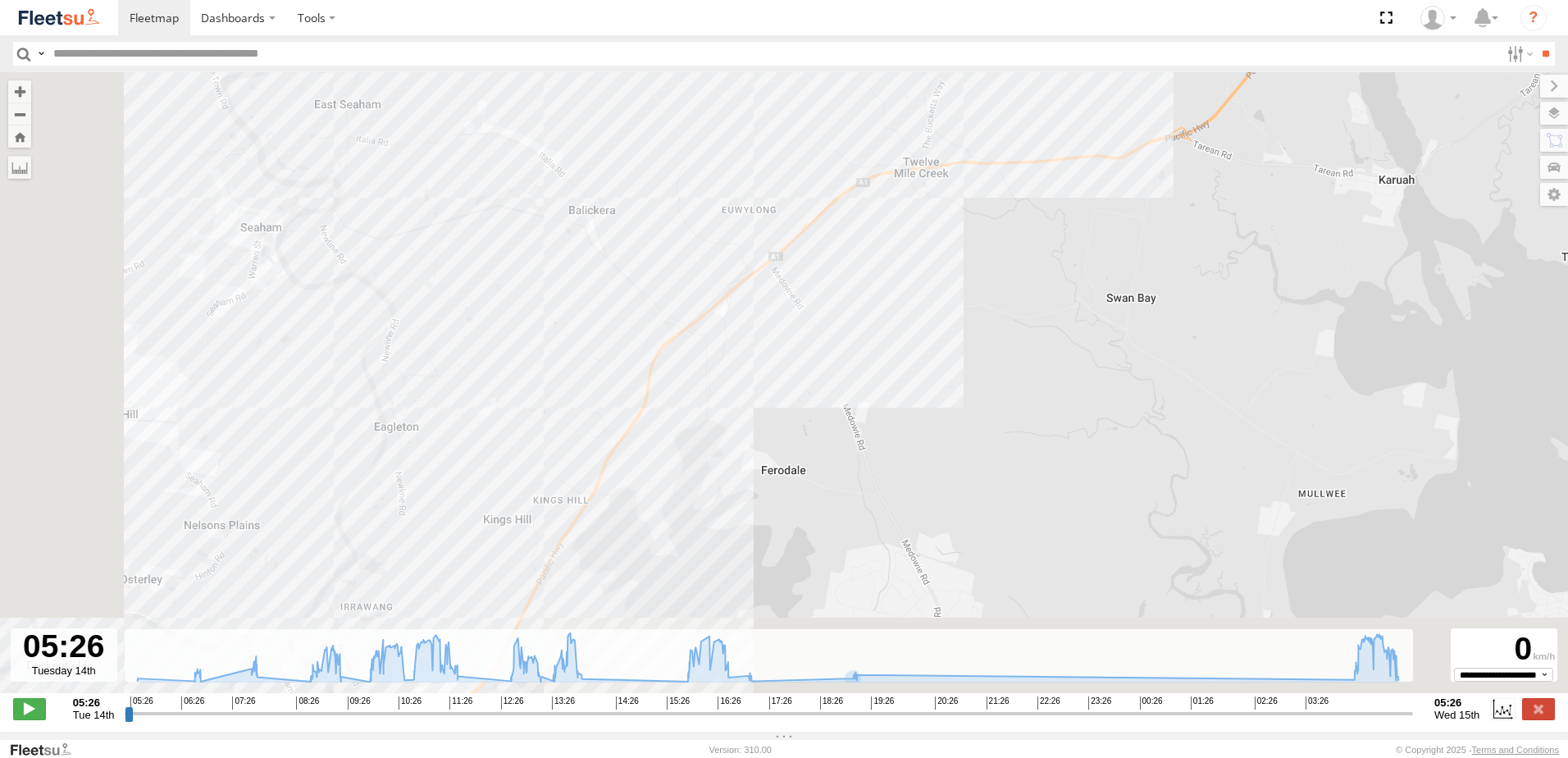
drag, startPoint x: 745, startPoint y: 399, endPoint x: 909, endPoint y: 238, distance: 229.8
click at [909, 240] on div "BX3 Express Ute 09:22 Tue 13:12 Tue 16:38 Tue 10:34 Tue 16:51 Tue 17:11 Tue 17:…" at bounding box center [784, 391] width 1568 height 638
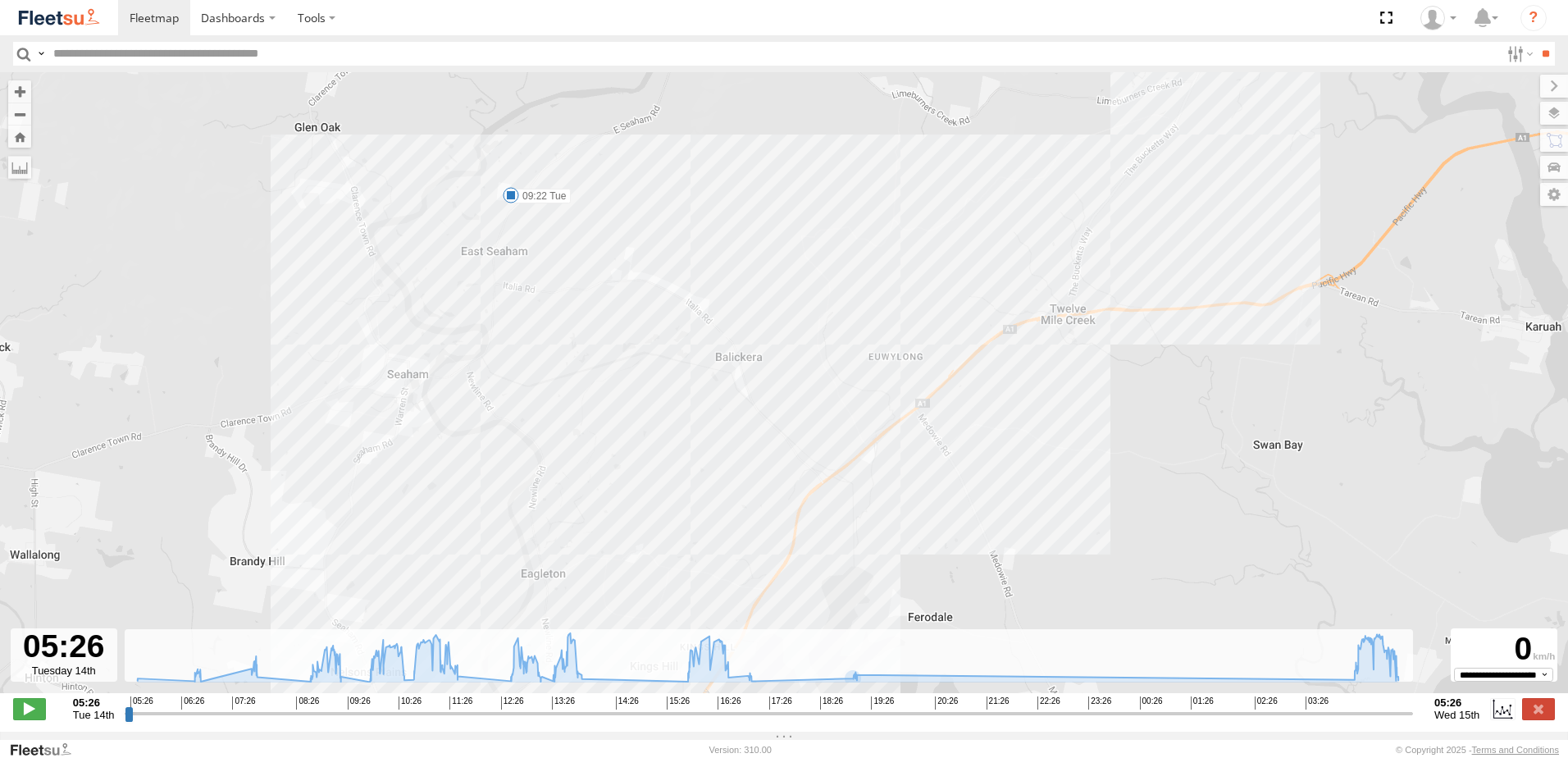
drag, startPoint x: 907, startPoint y: 428, endPoint x: 963, endPoint y: 504, distance: 94.4
click at [963, 504] on div "BX3 Express Ute 09:22 Tue 13:12 Tue 16:38 Tue 10:34 Tue 16:51 Tue 17:11 Tue 17:…" at bounding box center [784, 391] width 1568 height 638
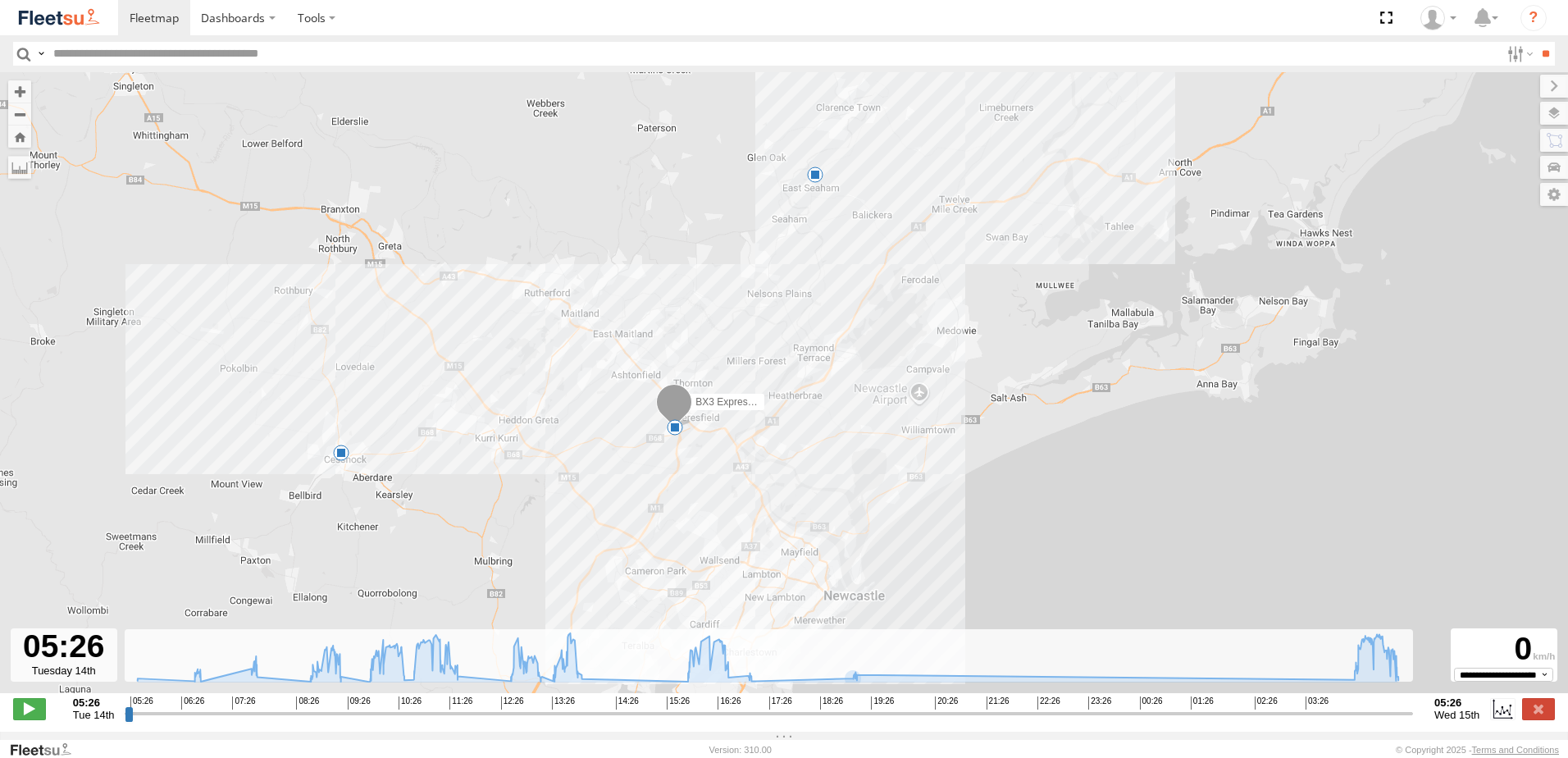
drag, startPoint x: 967, startPoint y: 520, endPoint x: 909, endPoint y: 277, distance: 249.8
click at [909, 277] on div "BX3 Express Ute 09:22 Tue 13:12 Tue 16:38 Tue 10:34 Tue 16:51 Tue 17:11 Tue 17:…" at bounding box center [784, 391] width 1568 height 638
click at [1543, 719] on label at bounding box center [1539, 709] width 33 height 22
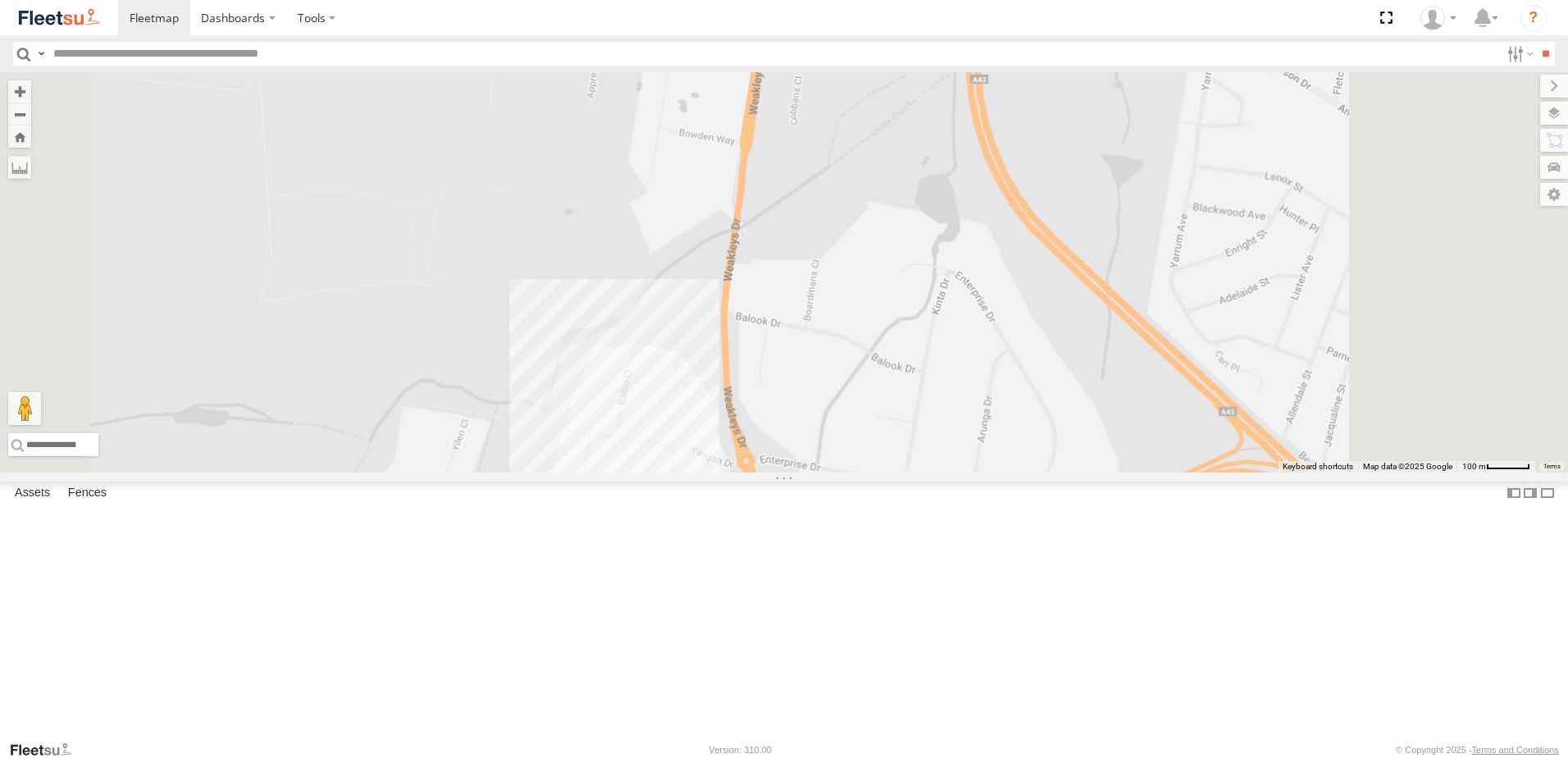
drag, startPoint x: 1125, startPoint y: 150, endPoint x: 1088, endPoint y: 650, distance: 501.4
click at [1088, 473] on div "5 5" at bounding box center [784, 272] width 1568 height 400
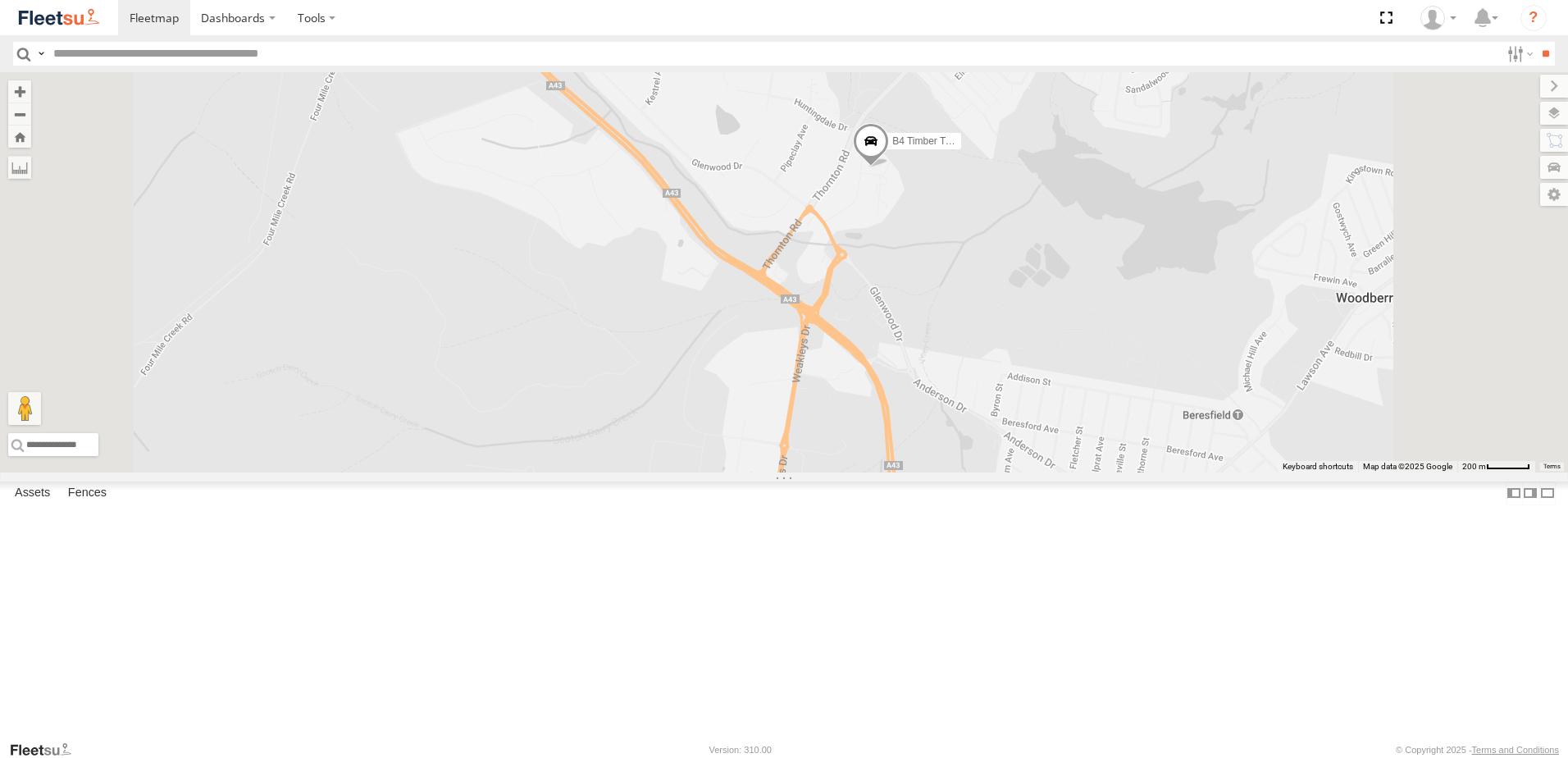
drag, startPoint x: 1124, startPoint y: 323, endPoint x: 1111, endPoint y: 434, distance: 111.8
click at [1111, 434] on div "B4 Timber Truck 10" at bounding box center [784, 272] width 1568 height 400
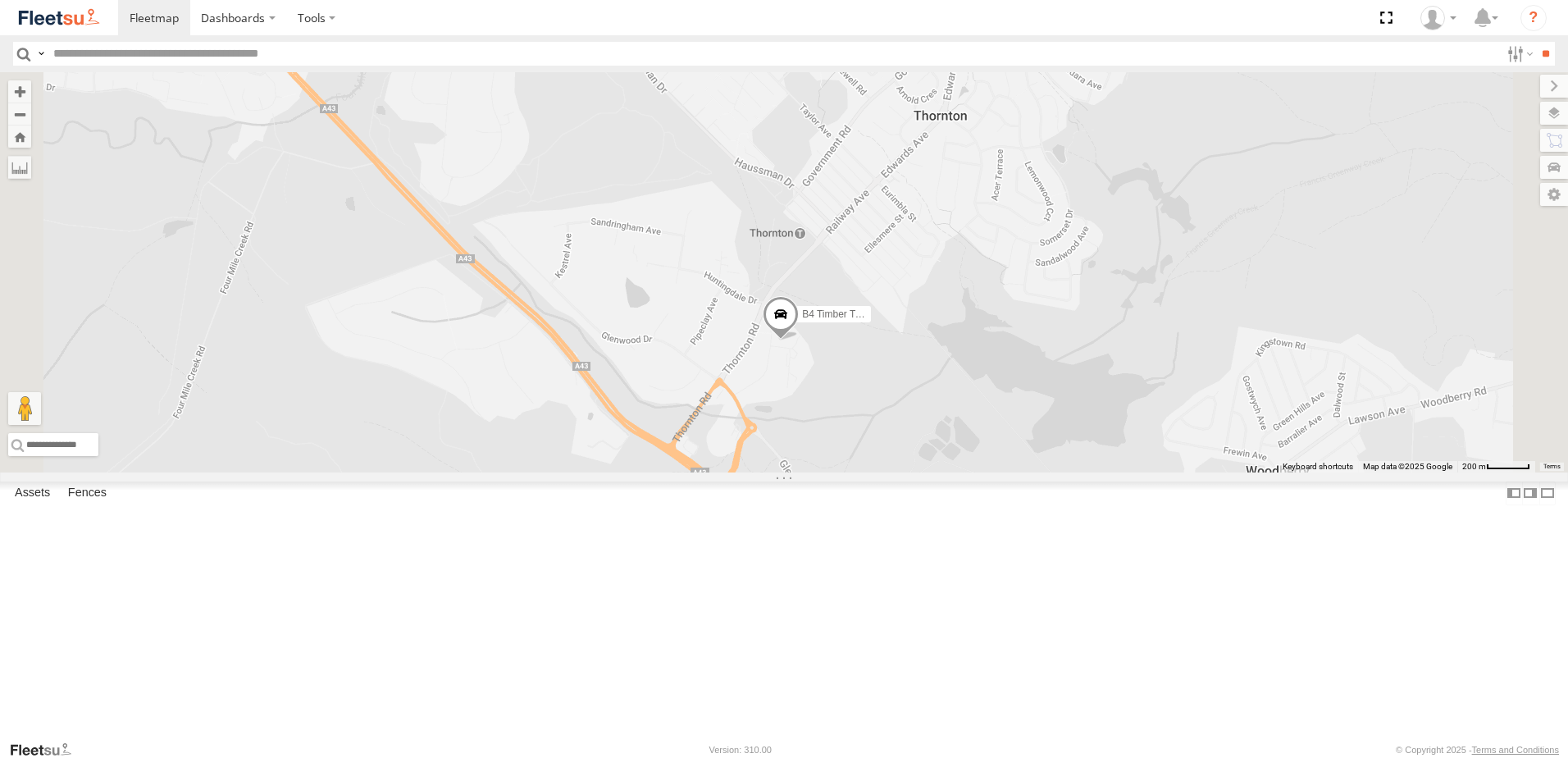
click at [799, 341] on span at bounding box center [781, 318] width 36 height 44
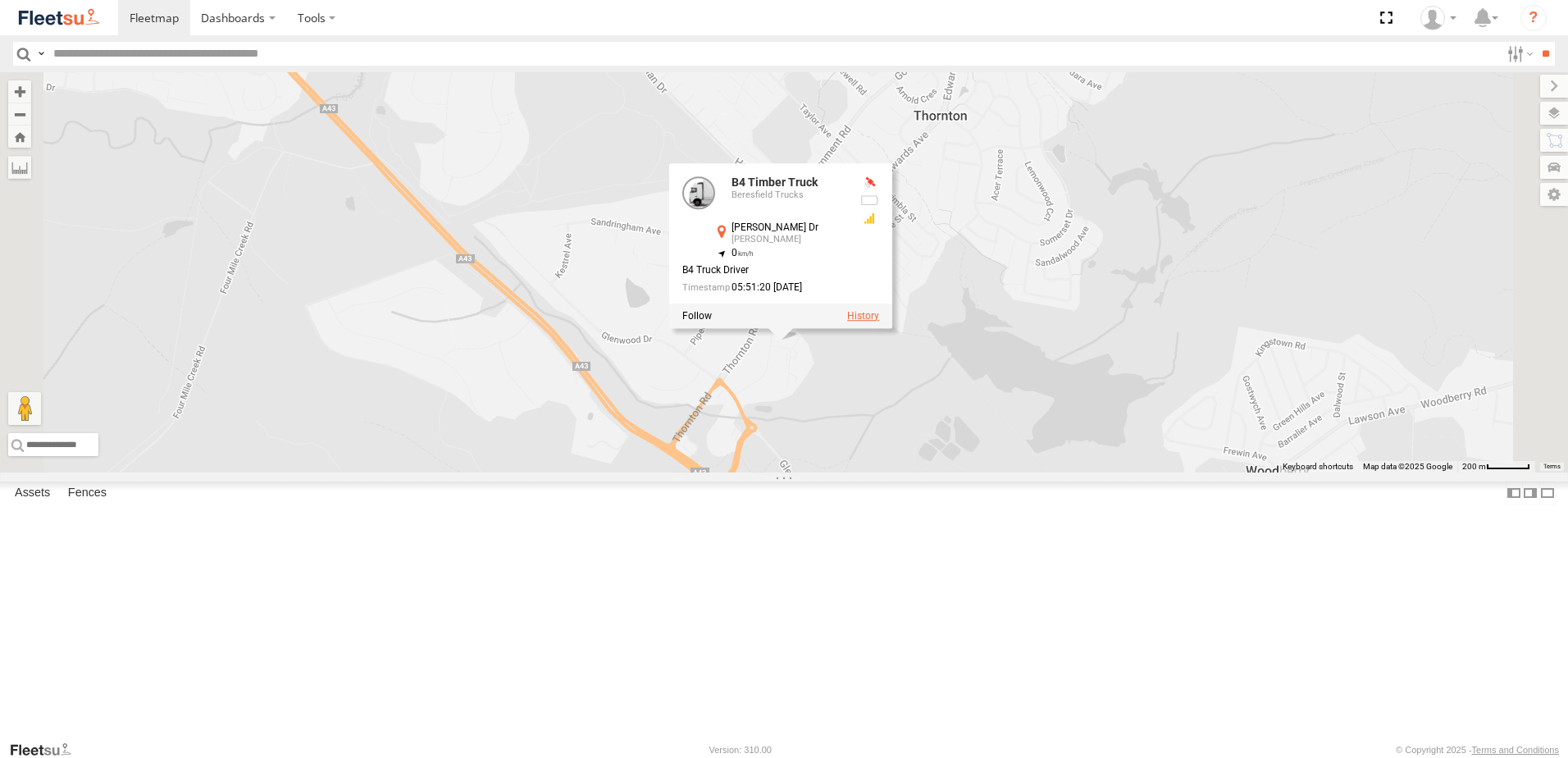
click at [880, 322] on label at bounding box center [864, 315] width 32 height 11
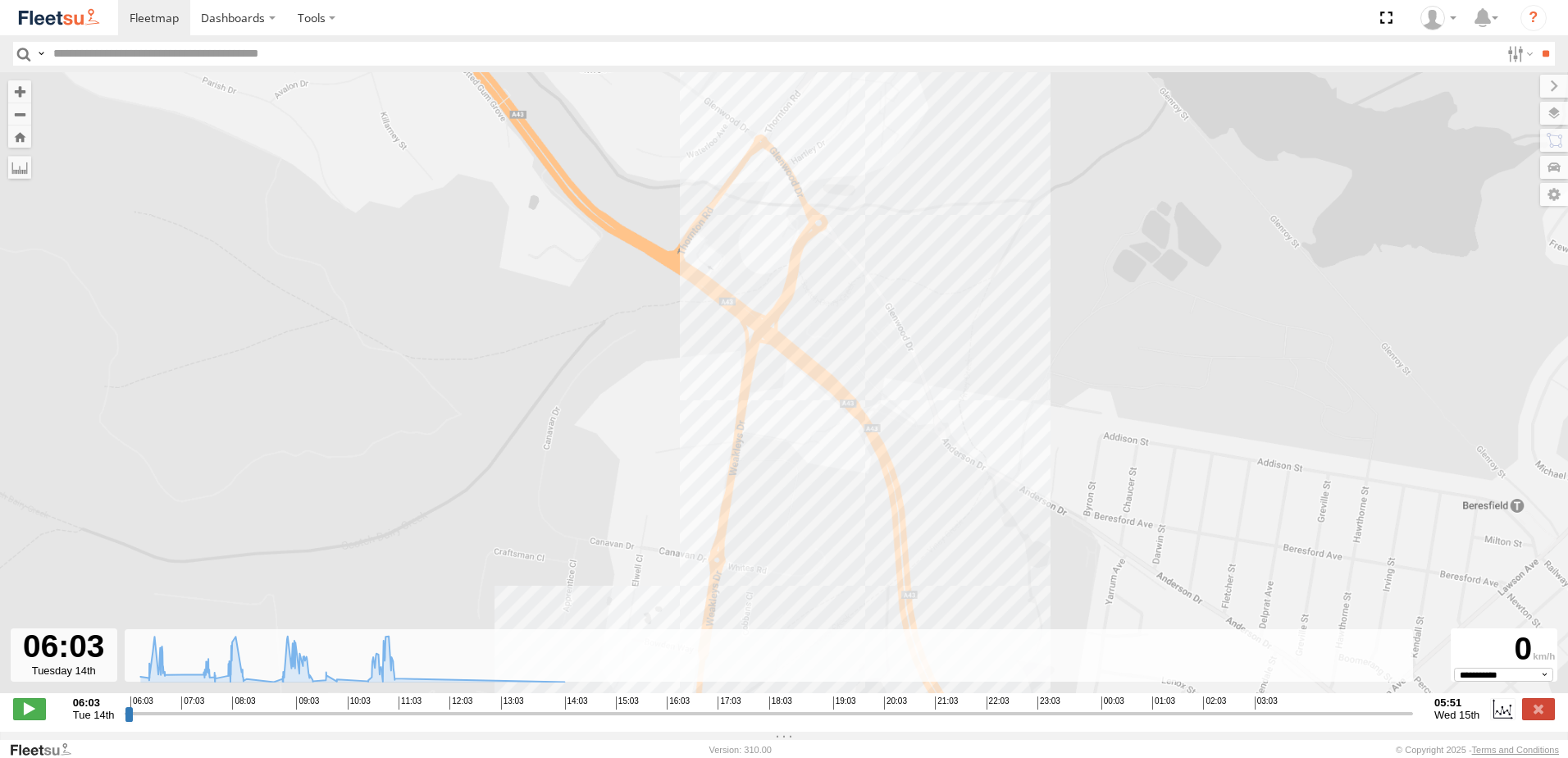
drag, startPoint x: 866, startPoint y: 156, endPoint x: 876, endPoint y: 275, distance: 119.4
click at [876, 275] on div "B4 Timber Truck 08:09 Tue" at bounding box center [784, 391] width 1568 height 638
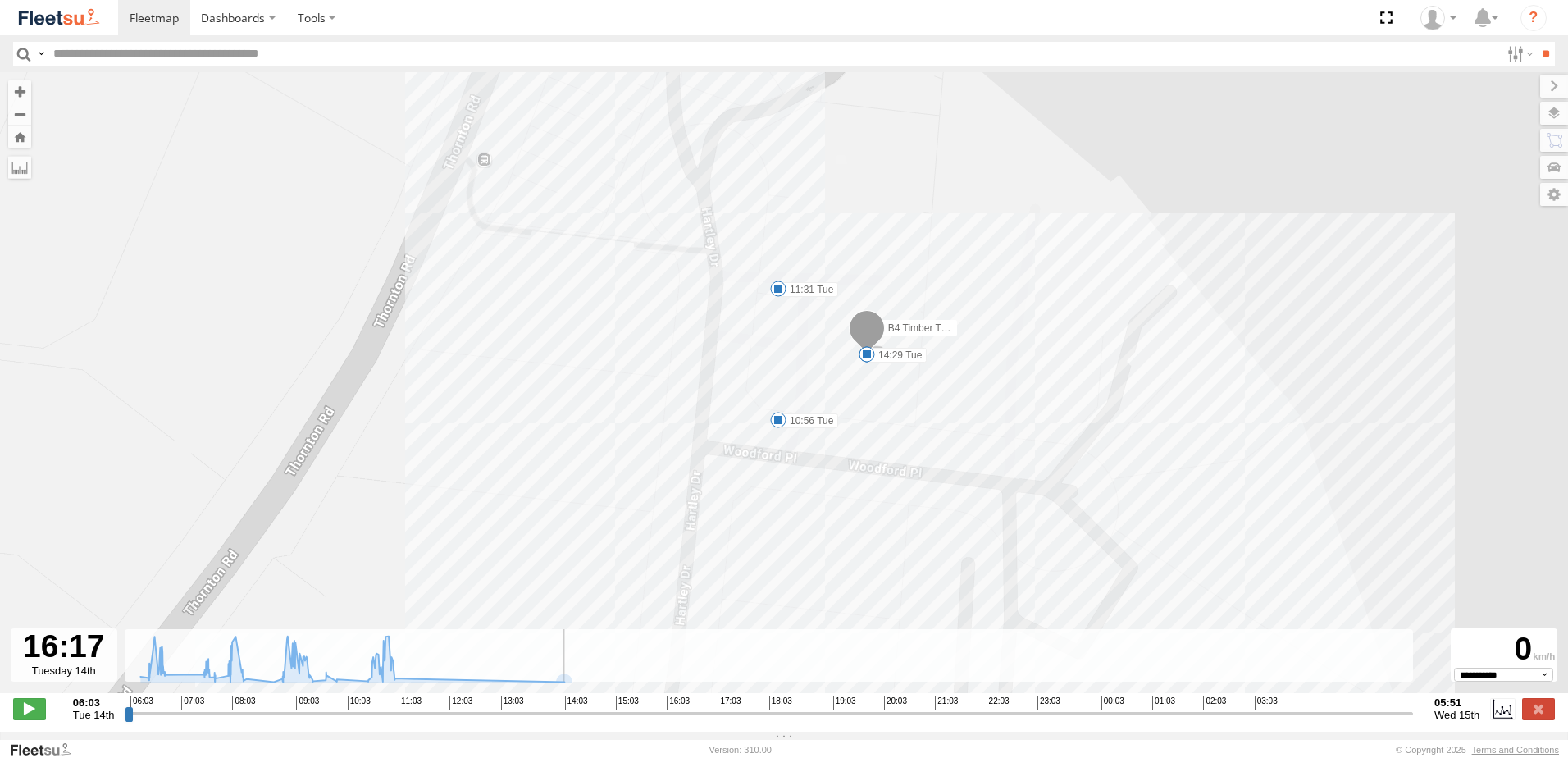
drag, startPoint x: 1240, startPoint y: 721, endPoint x: 680, endPoint y: 711, distance: 560.1
type input "**********"
click at [680, 711] on input "range" at bounding box center [768, 713] width 1289 height 16
click at [1539, 716] on label at bounding box center [1539, 709] width 33 height 22
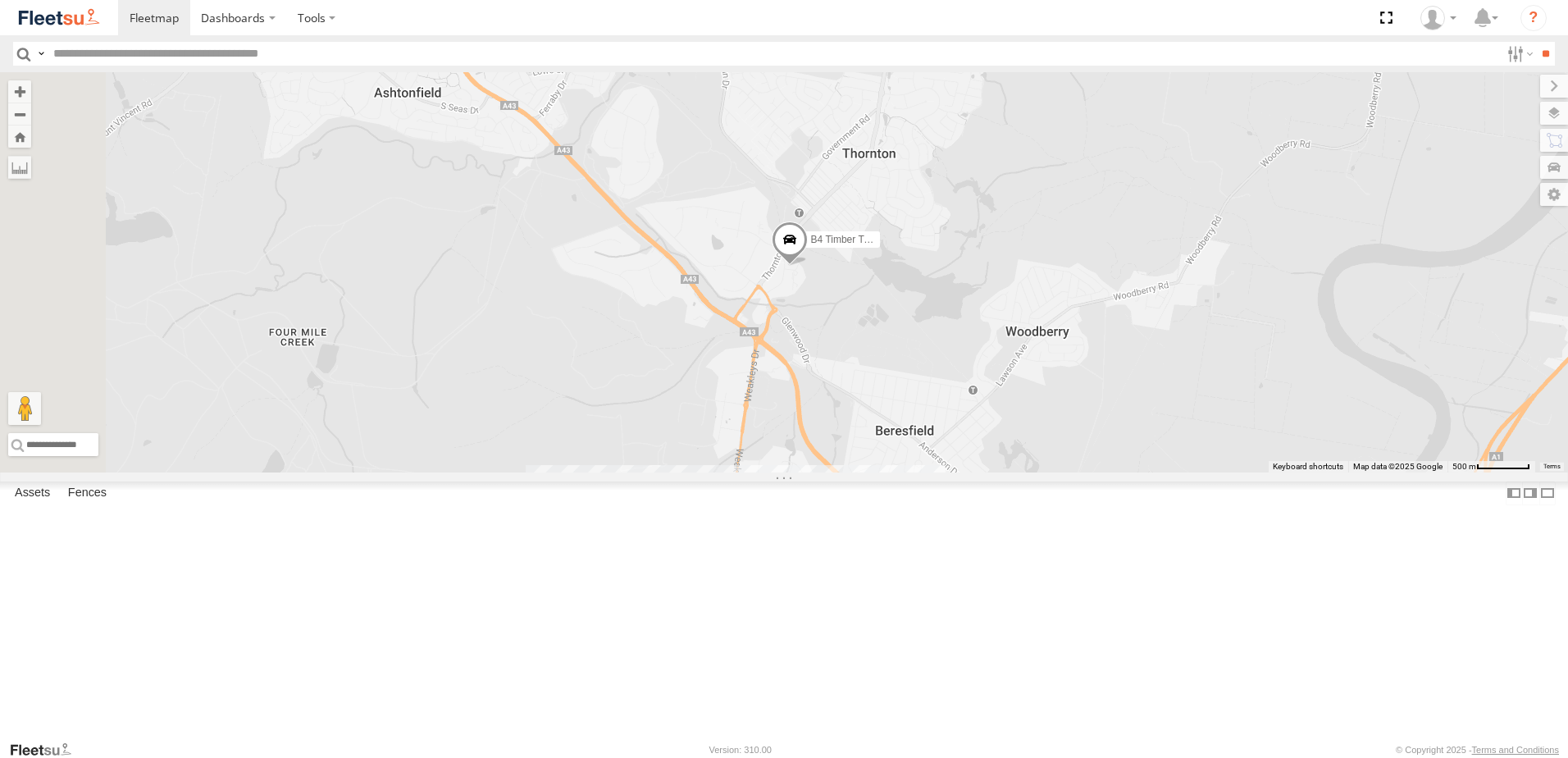
drag, startPoint x: 899, startPoint y: 547, endPoint x: 913, endPoint y: 400, distance: 147.7
click at [913, 400] on div "B4 Timber Truck 9 B5 Timber Truck" at bounding box center [784, 272] width 1568 height 400
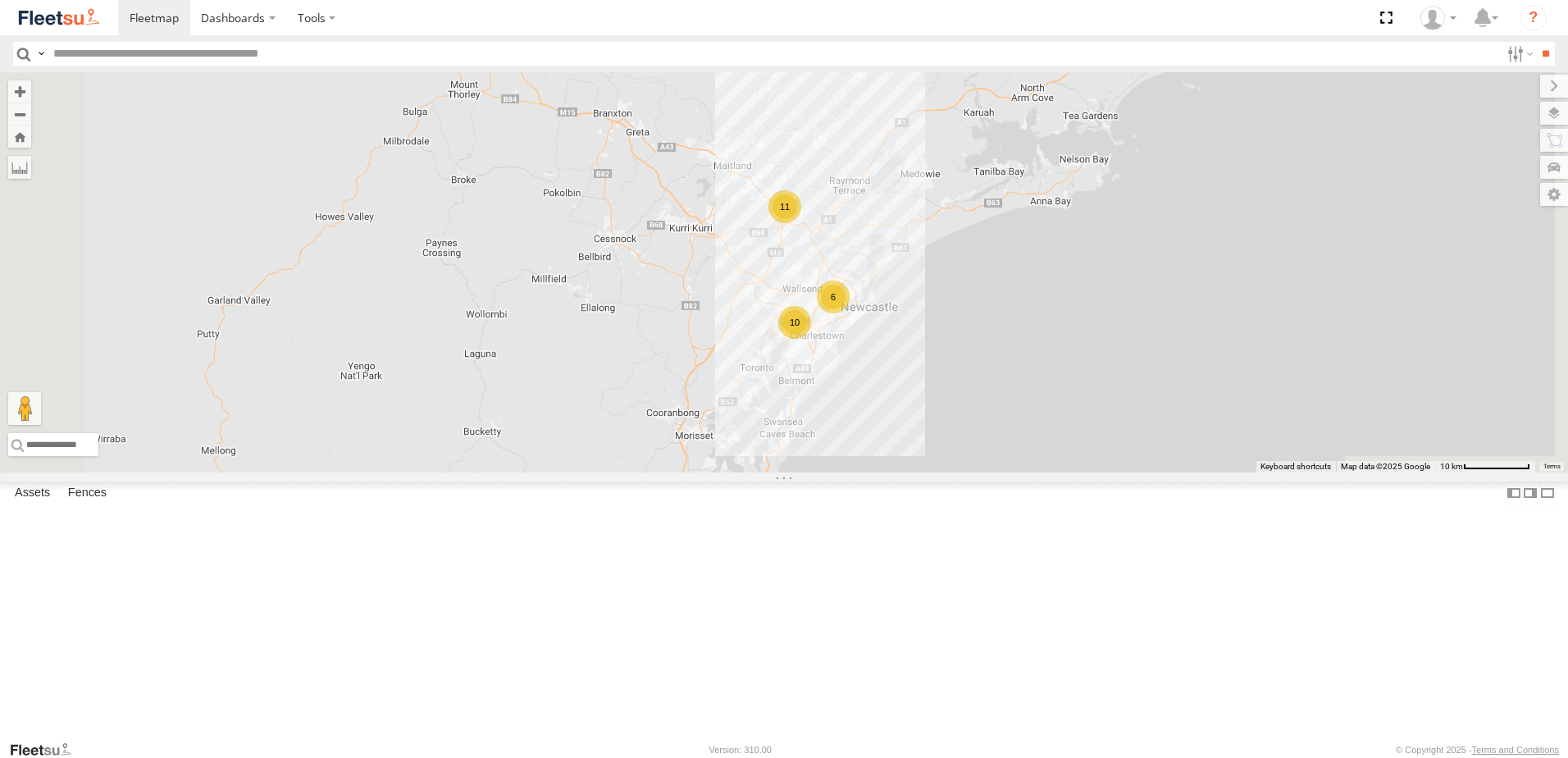
drag, startPoint x: 923, startPoint y: 573, endPoint x: 949, endPoint y: 442, distance: 133.6
click at [952, 451] on div "11 6 10" at bounding box center [784, 272] width 1568 height 400
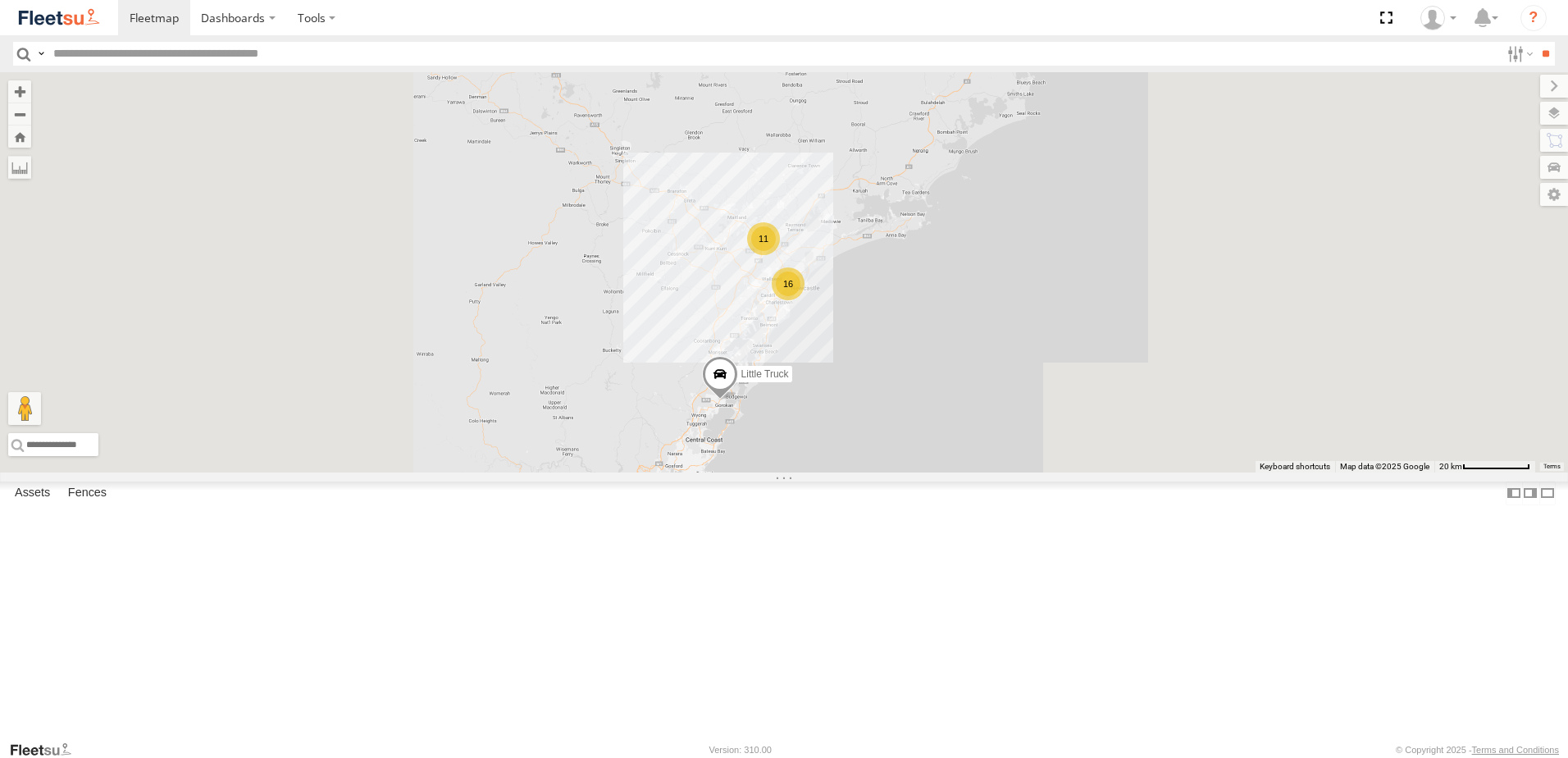
drag, startPoint x: 891, startPoint y: 357, endPoint x: 899, endPoint y: 464, distance: 107.3
click at [898, 463] on div "Little Truck 11 16" at bounding box center [784, 272] width 1568 height 400
